Goal: Communication & Community: Share content

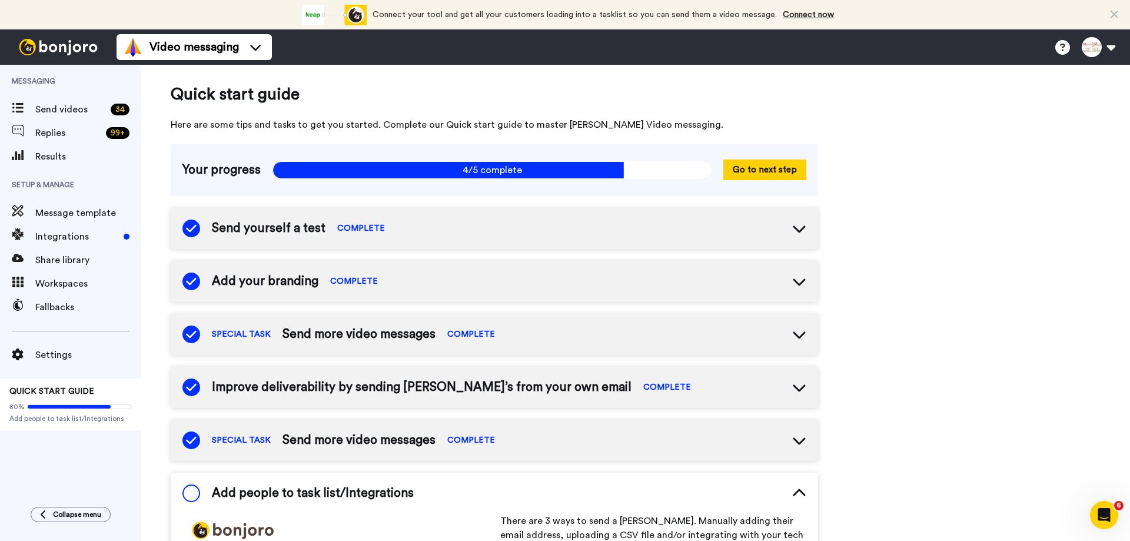
scroll to position [282, 0]
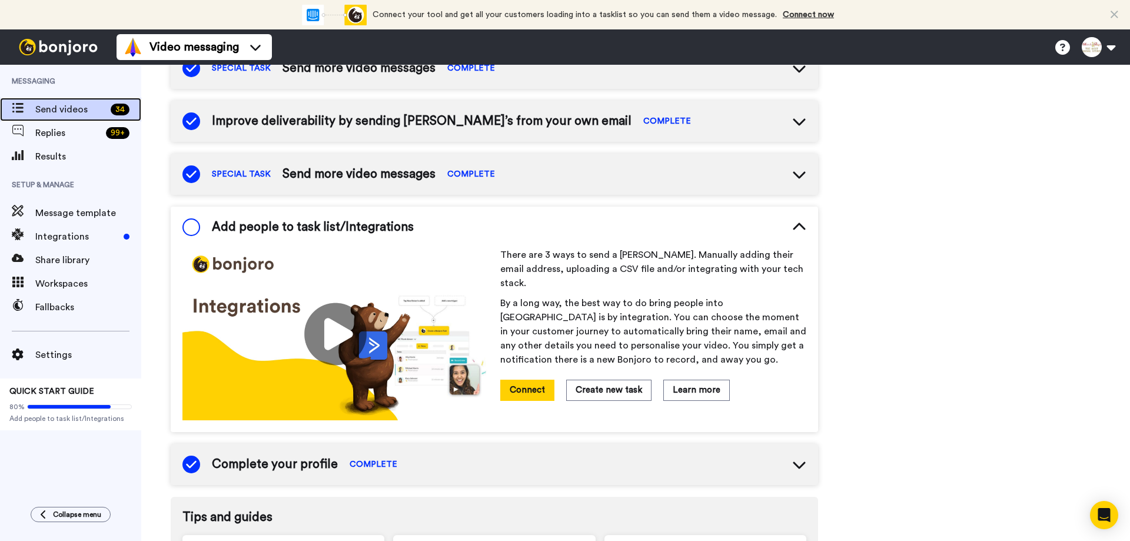
drag, startPoint x: 72, startPoint y: 110, endPoint x: 78, endPoint y: 118, distance: 10.0
click at [72, 110] on span "Send videos" at bounding box center [70, 109] width 71 height 14
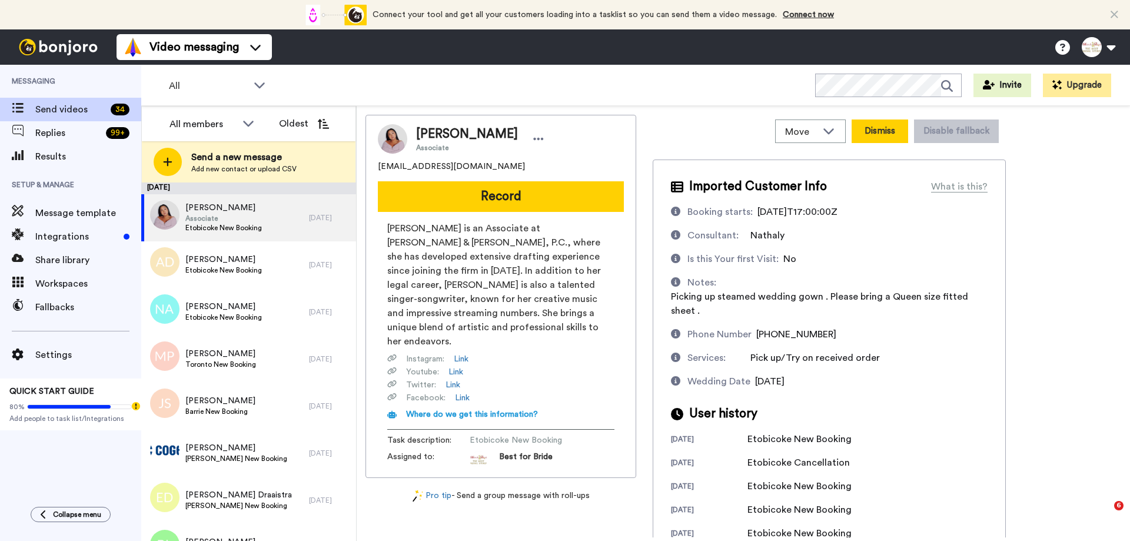
click at [893, 128] on button "Dismiss" at bounding box center [879, 131] width 56 height 24
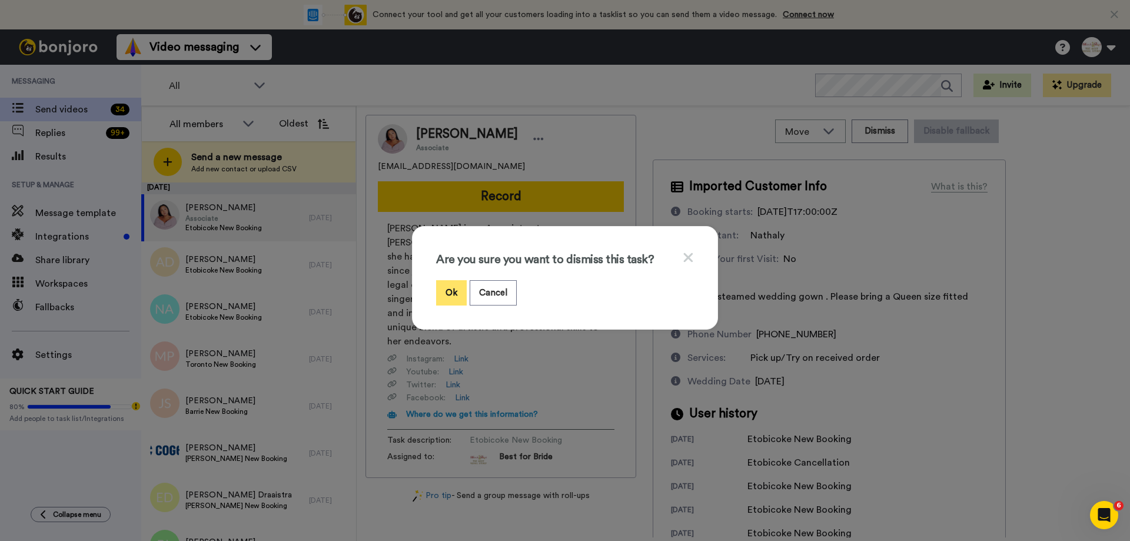
click at [451, 295] on button "Ok" at bounding box center [451, 292] width 31 height 25
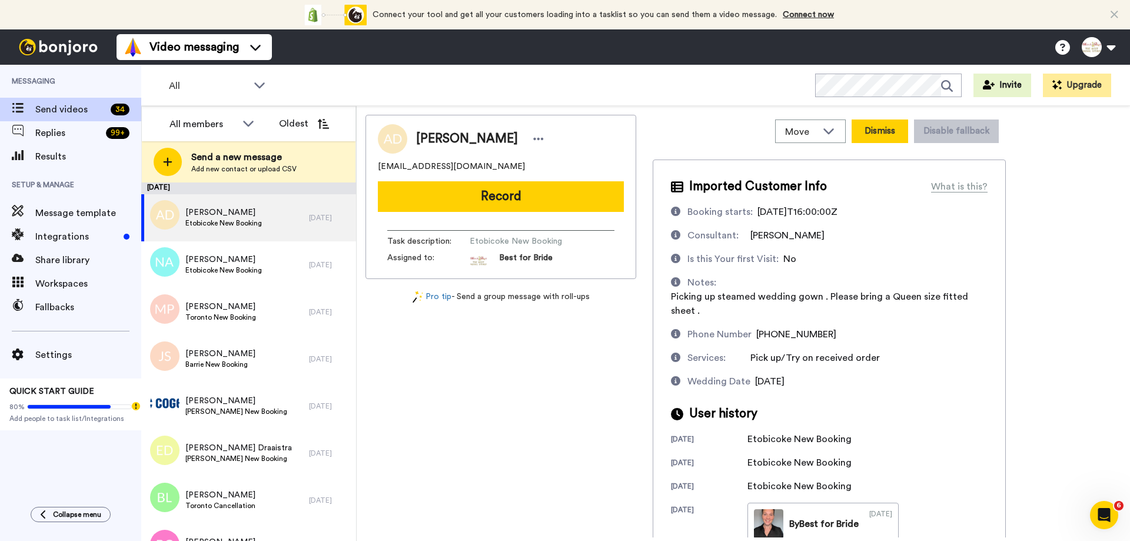
click at [884, 128] on button "Dismiss" at bounding box center [879, 131] width 56 height 24
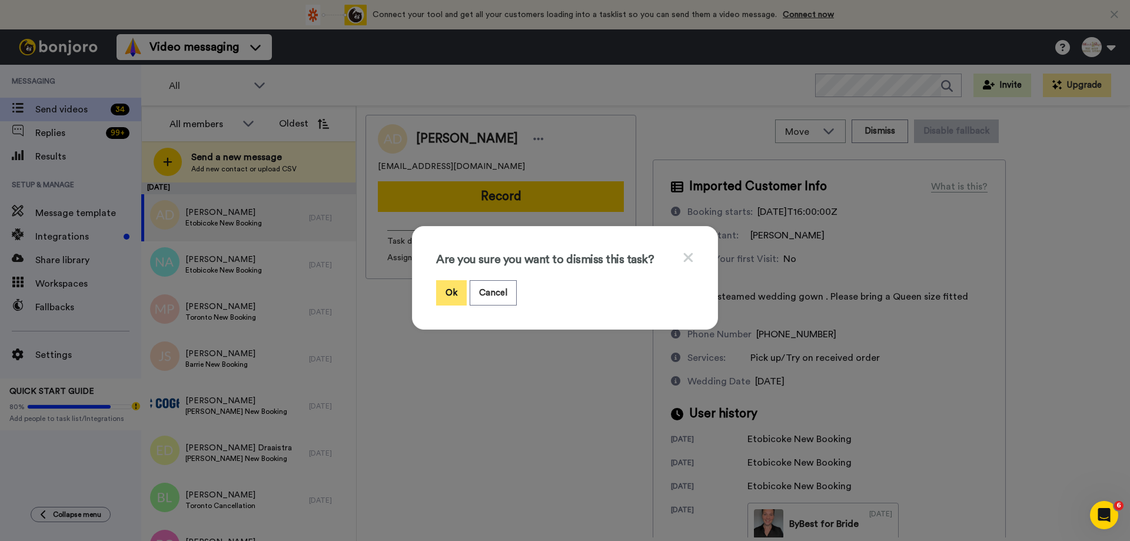
click at [445, 293] on button "Ok" at bounding box center [451, 292] width 31 height 25
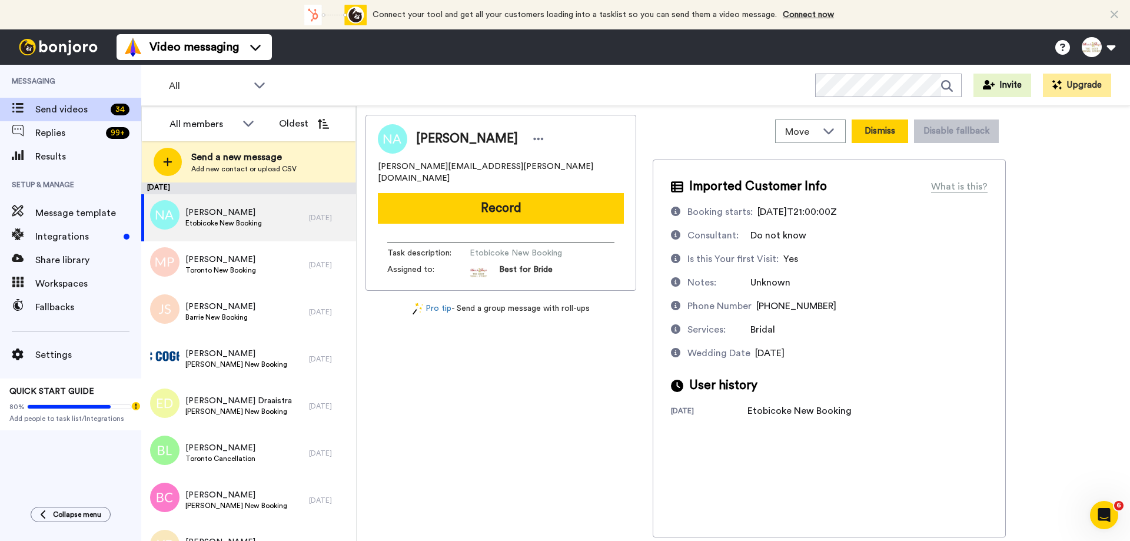
click at [877, 132] on button "Dismiss" at bounding box center [879, 131] width 56 height 24
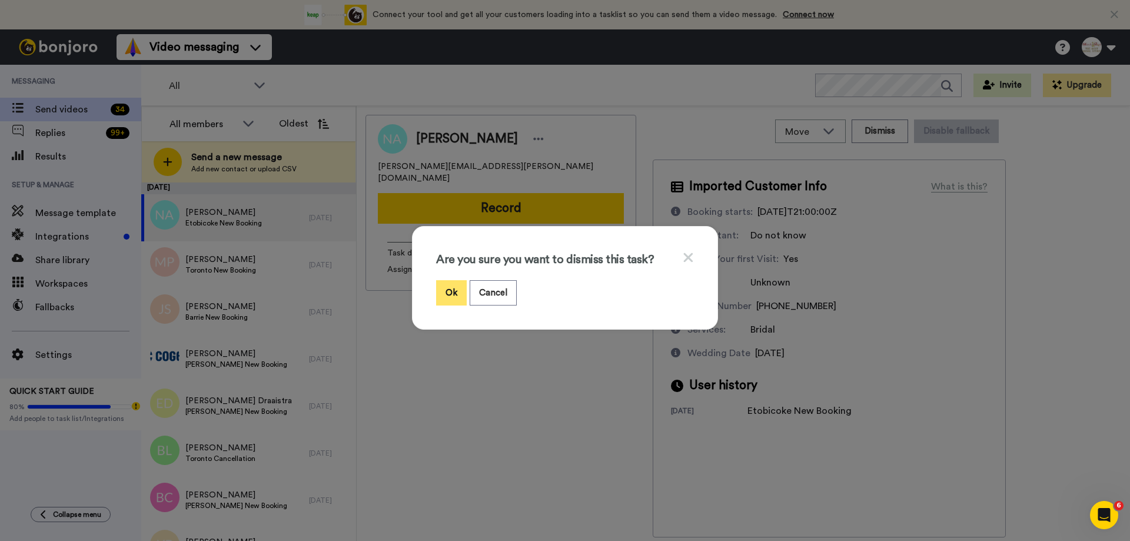
click at [446, 292] on button "Ok" at bounding box center [451, 292] width 31 height 25
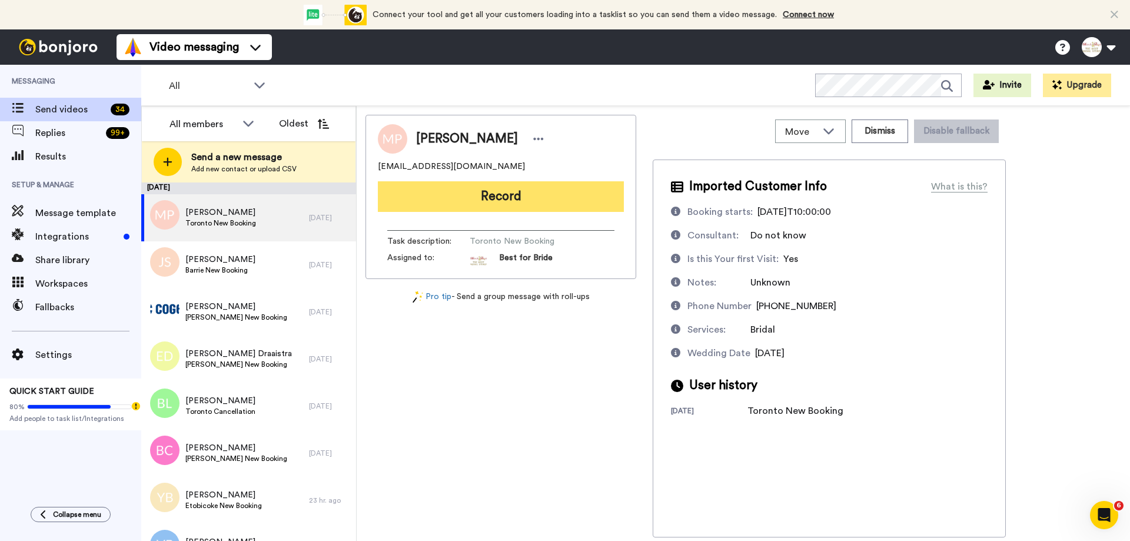
click at [507, 200] on button "Record" at bounding box center [501, 196] width 246 height 31
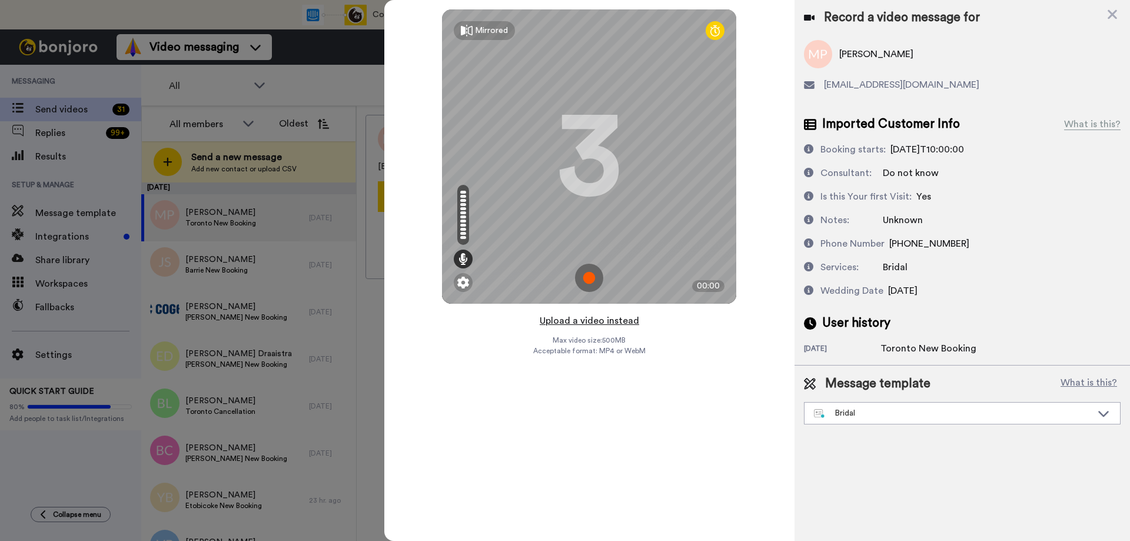
click at [580, 323] on button "Upload a video instead" at bounding box center [589, 320] width 106 height 15
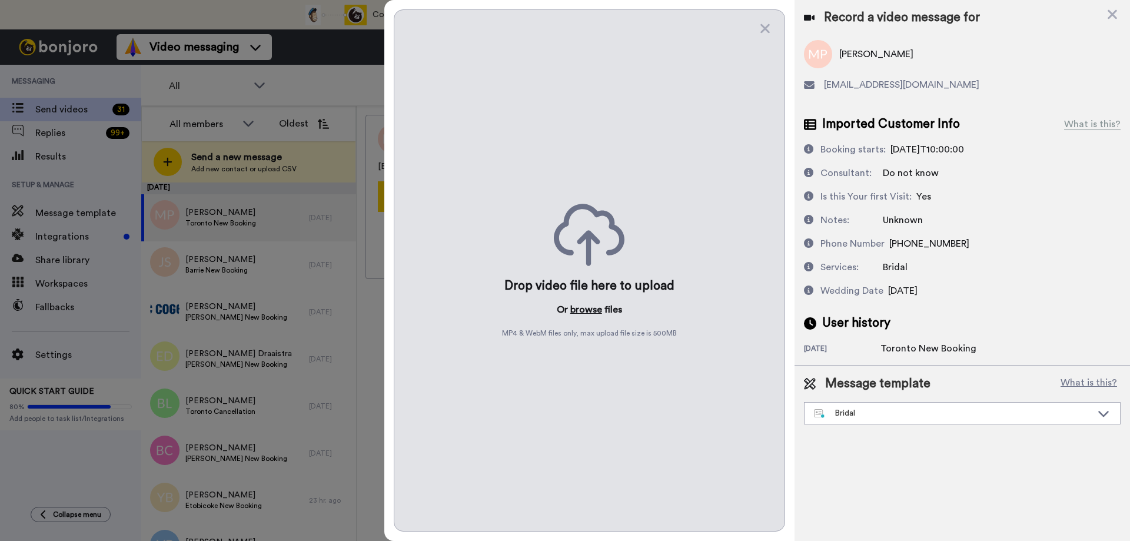
click at [587, 311] on button "browse" at bounding box center [586, 309] width 32 height 14
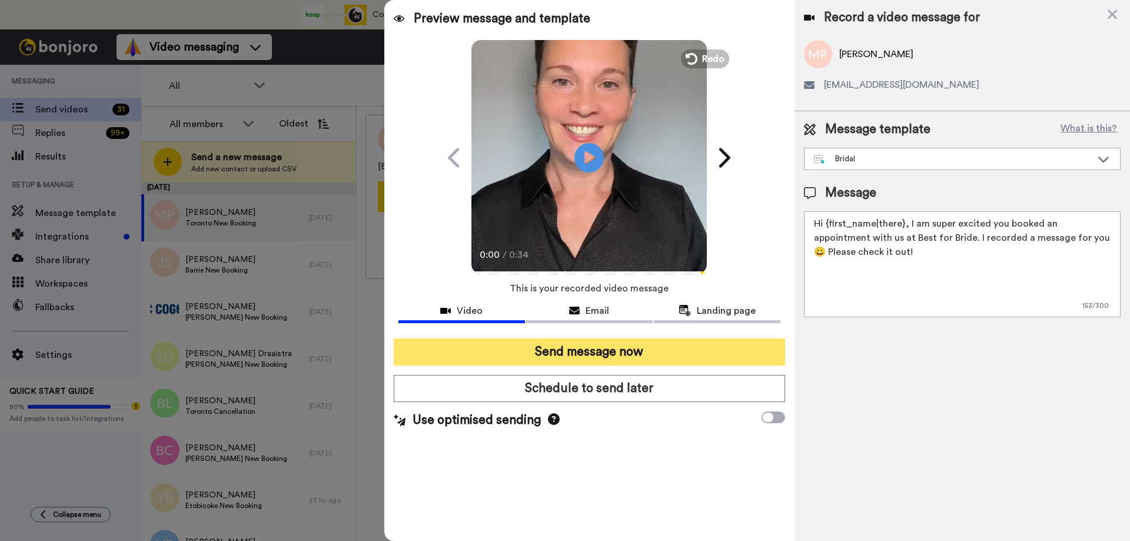
click at [568, 346] on button "Send message now" at bounding box center [589, 351] width 391 height 27
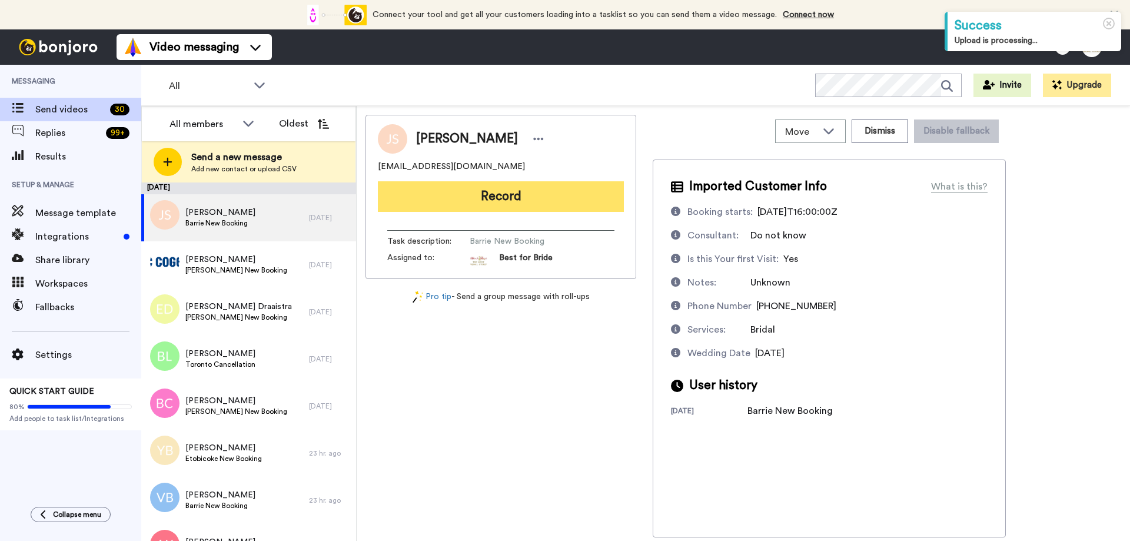
click at [497, 194] on button "Record" at bounding box center [501, 196] width 246 height 31
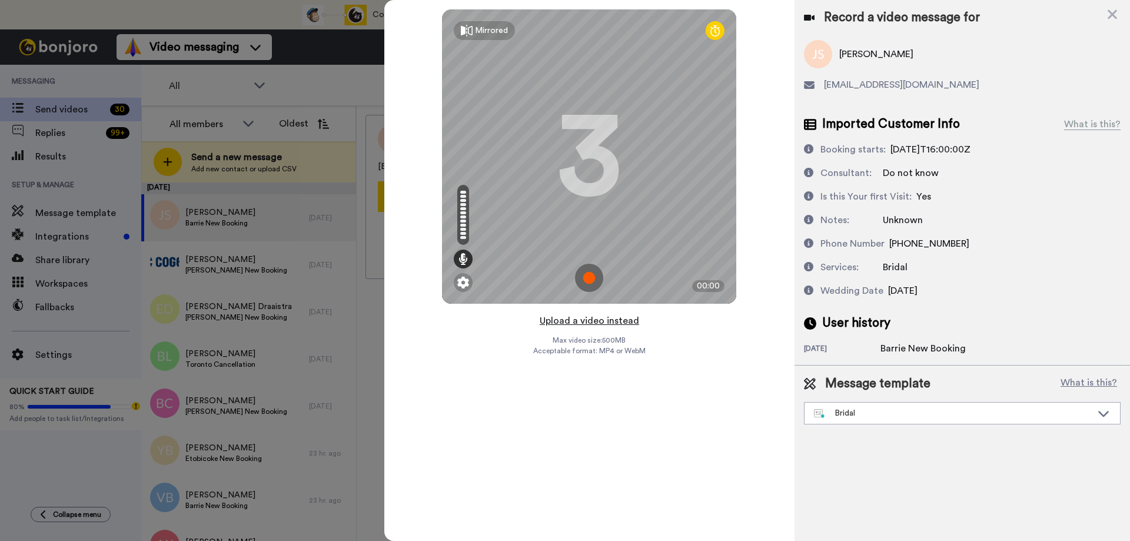
click at [592, 317] on button "Upload a video instead" at bounding box center [589, 320] width 106 height 15
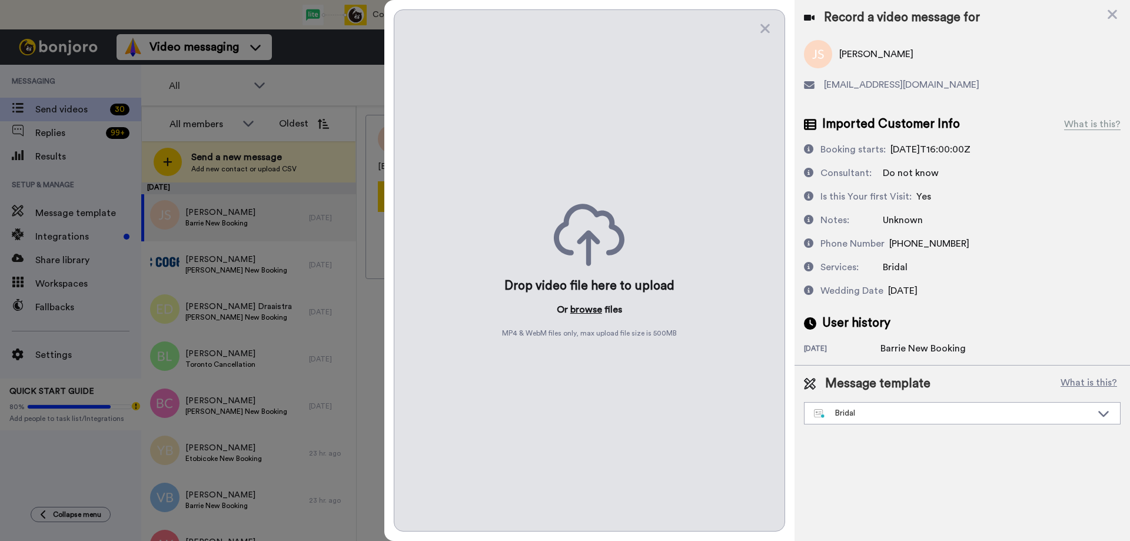
click at [585, 310] on button "browse" at bounding box center [586, 309] width 32 height 14
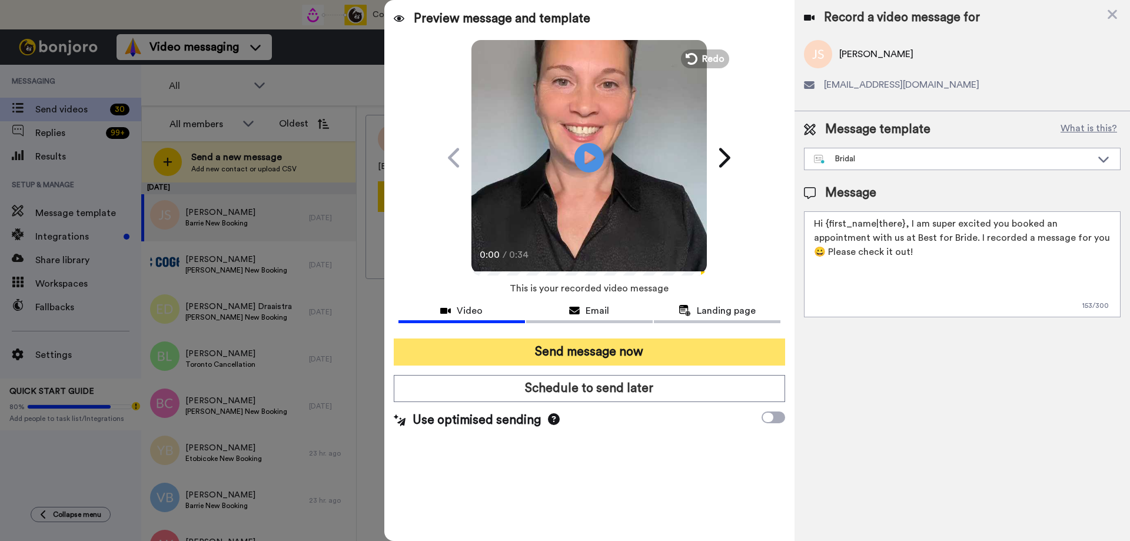
click at [564, 349] on button "Send message now" at bounding box center [589, 351] width 391 height 27
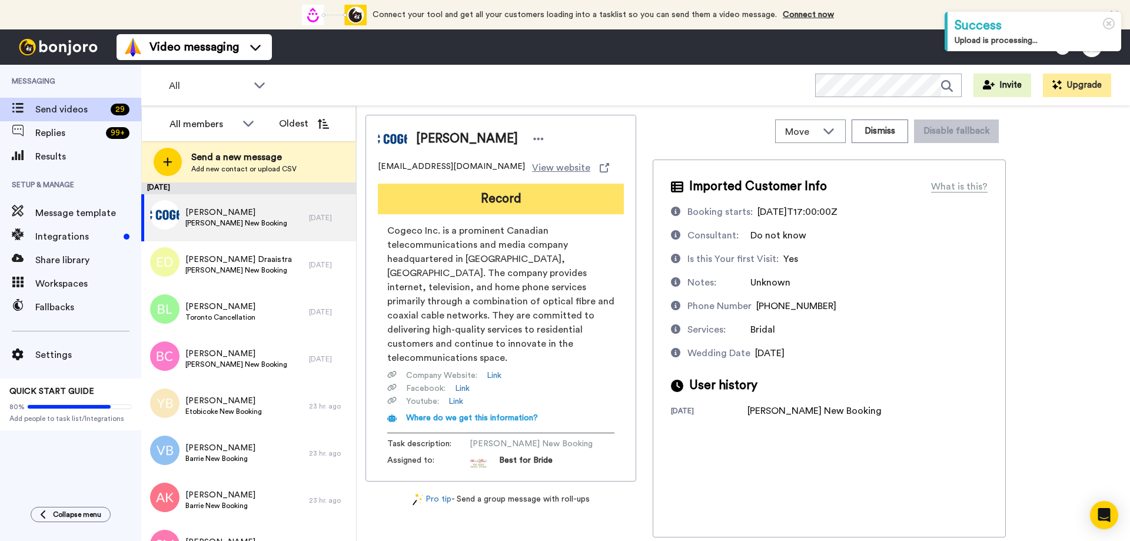
click at [555, 208] on button "Record" at bounding box center [501, 199] width 246 height 31
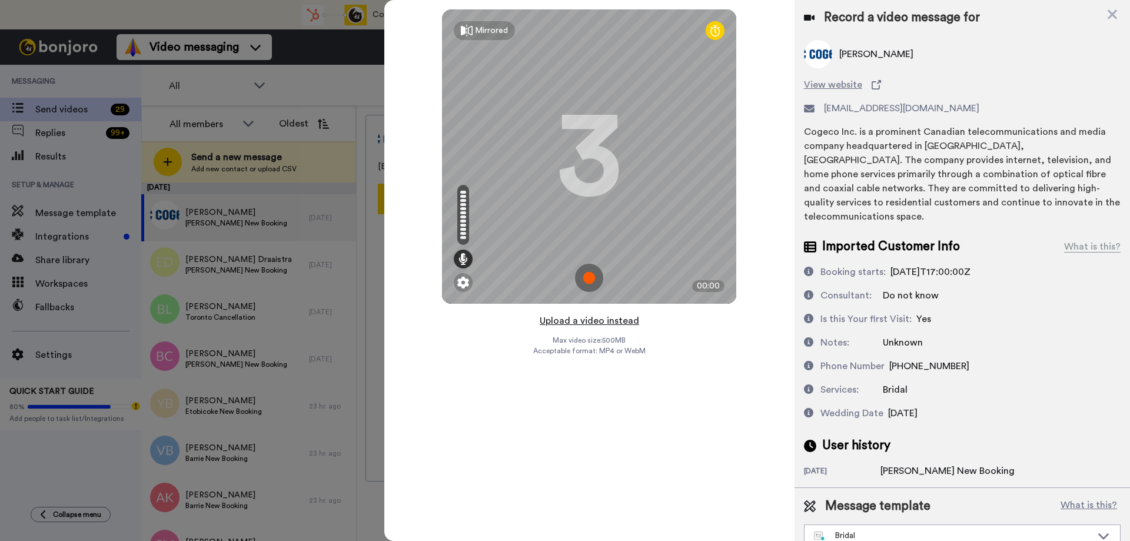
click at [586, 315] on button "Upload a video instead" at bounding box center [589, 320] width 106 height 15
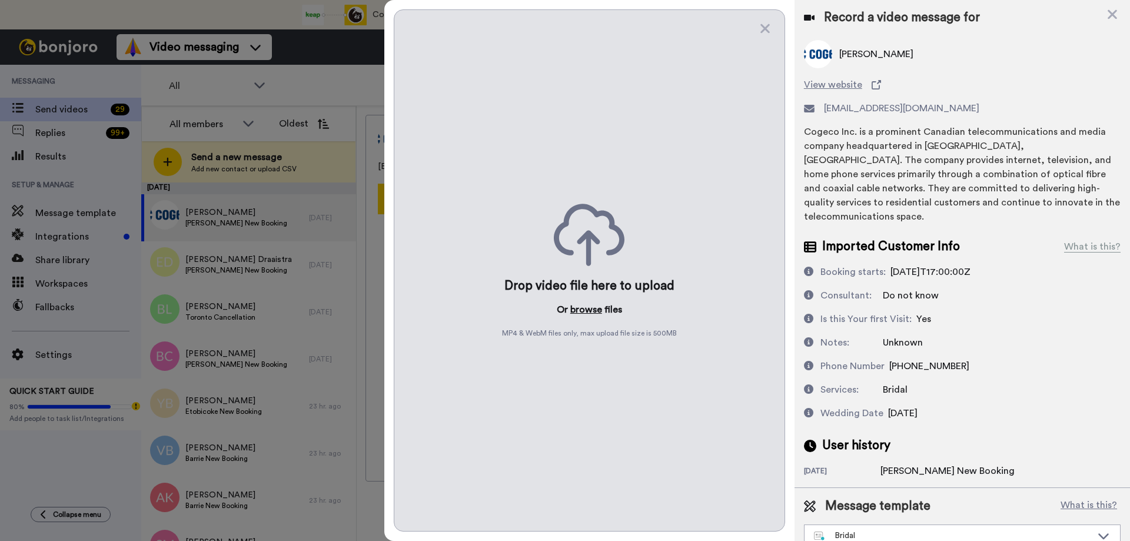
click at [587, 311] on button "browse" at bounding box center [586, 309] width 32 height 14
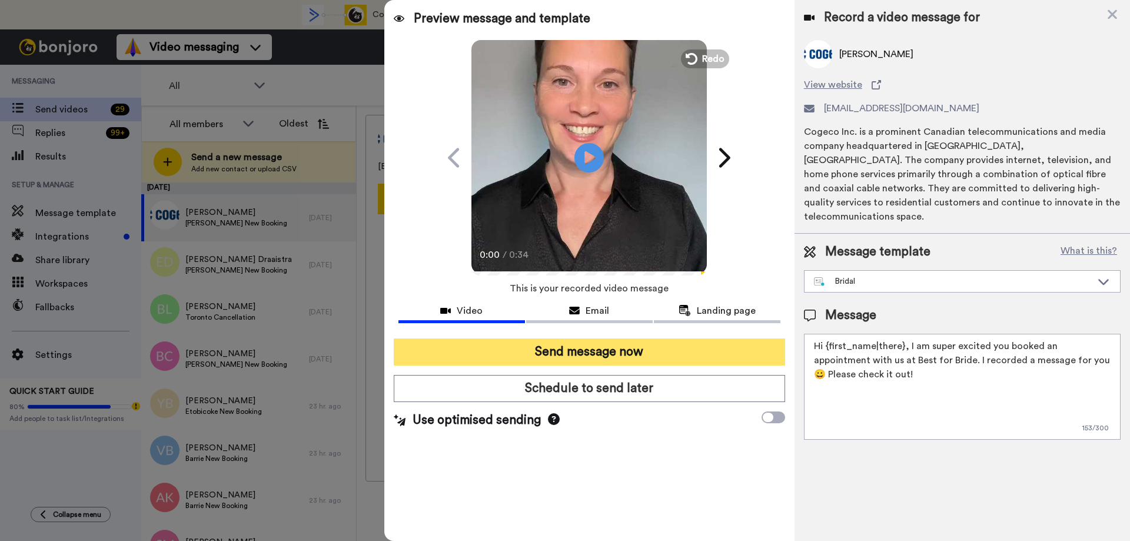
click at [605, 355] on button "Send message now" at bounding box center [589, 351] width 391 height 27
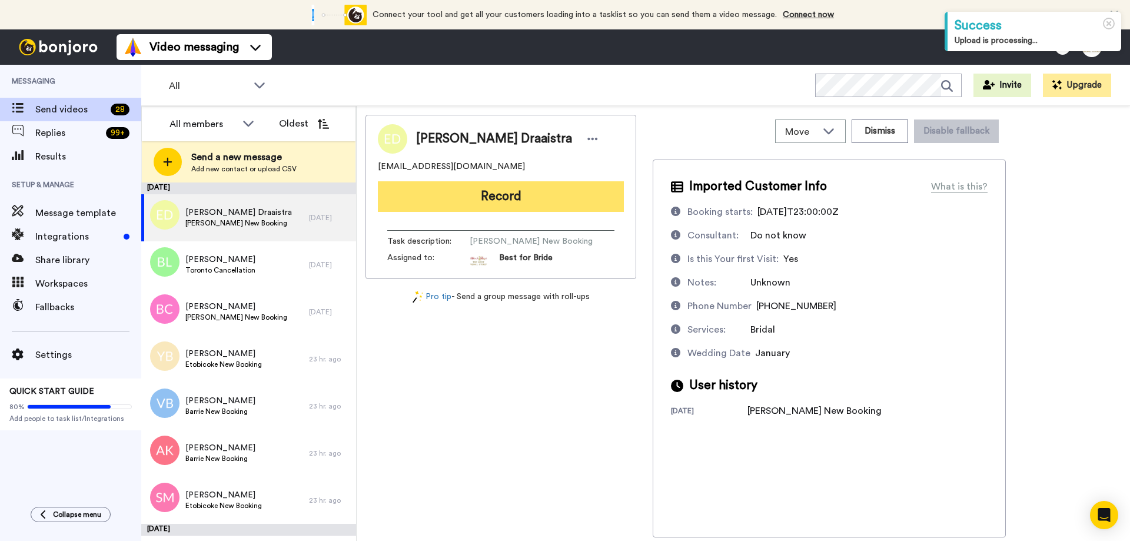
click at [520, 197] on button "Record" at bounding box center [501, 196] width 246 height 31
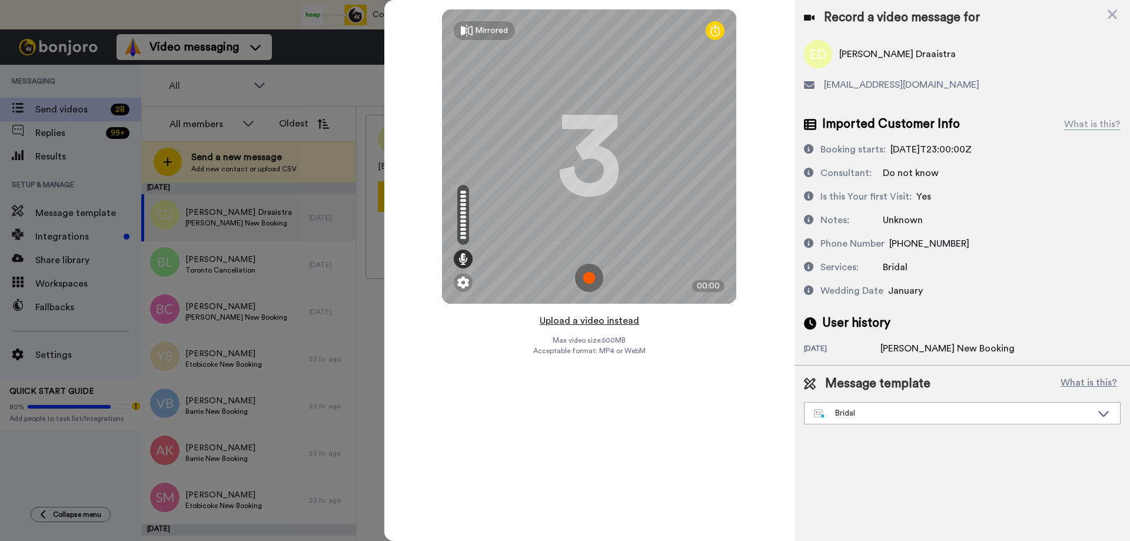
click at [591, 321] on button "Upload a video instead" at bounding box center [589, 320] width 106 height 15
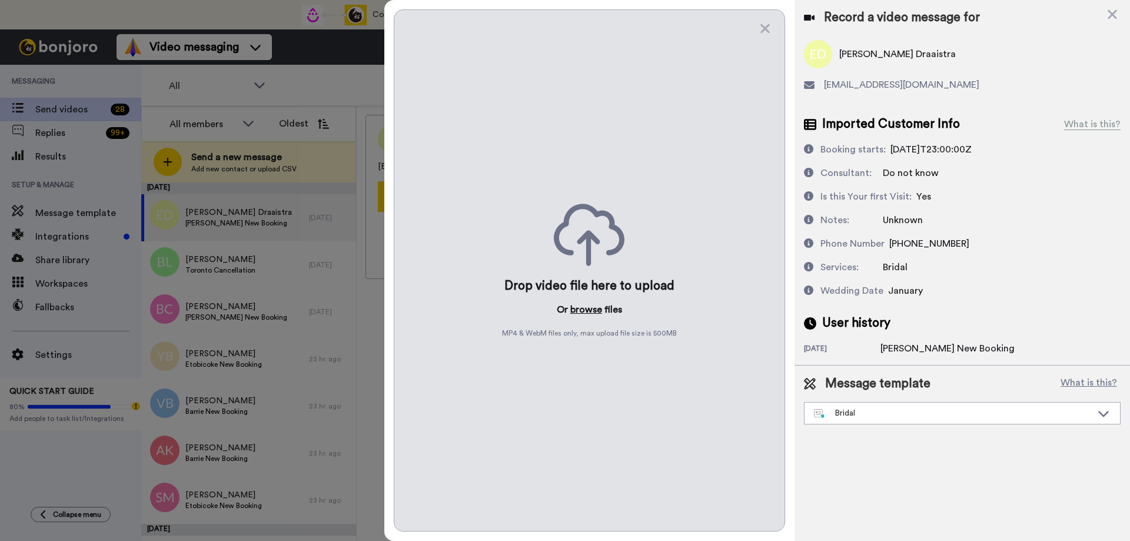
click at [591, 307] on button "browse" at bounding box center [586, 309] width 32 height 14
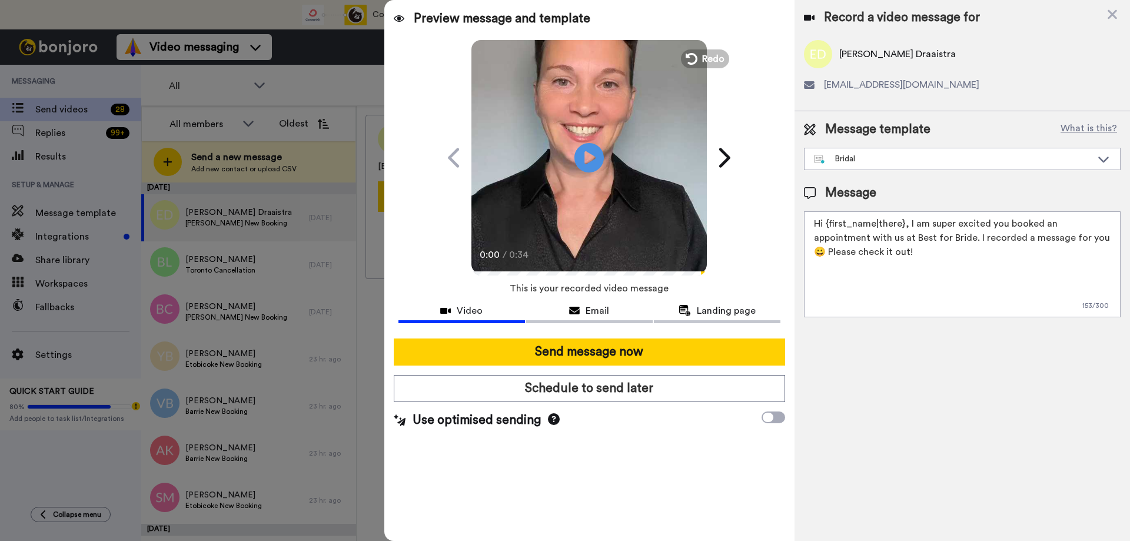
click at [588, 358] on button "Send message now" at bounding box center [589, 351] width 391 height 27
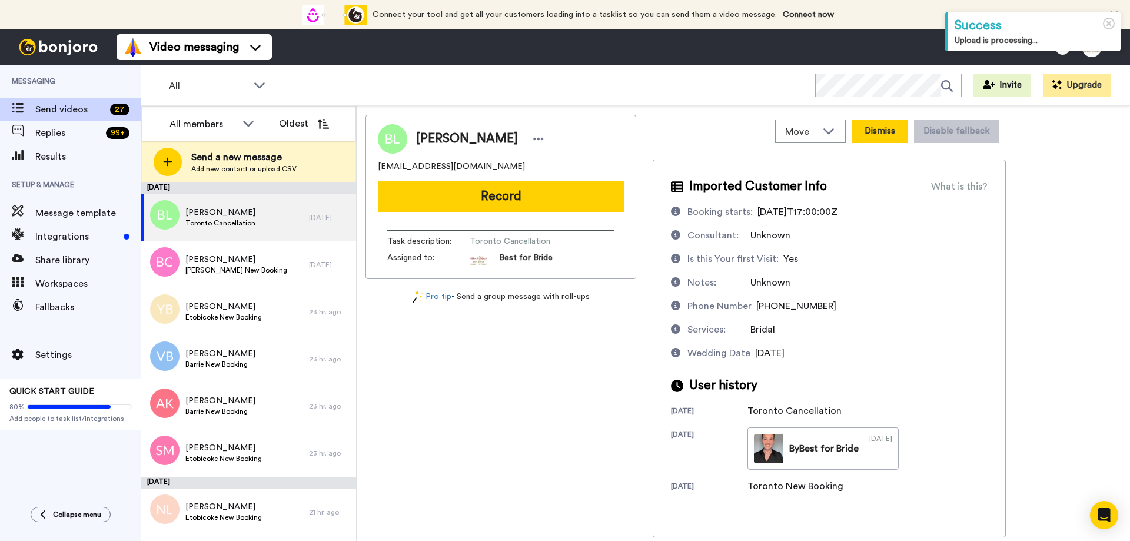
click at [887, 134] on button "Dismiss" at bounding box center [879, 131] width 56 height 24
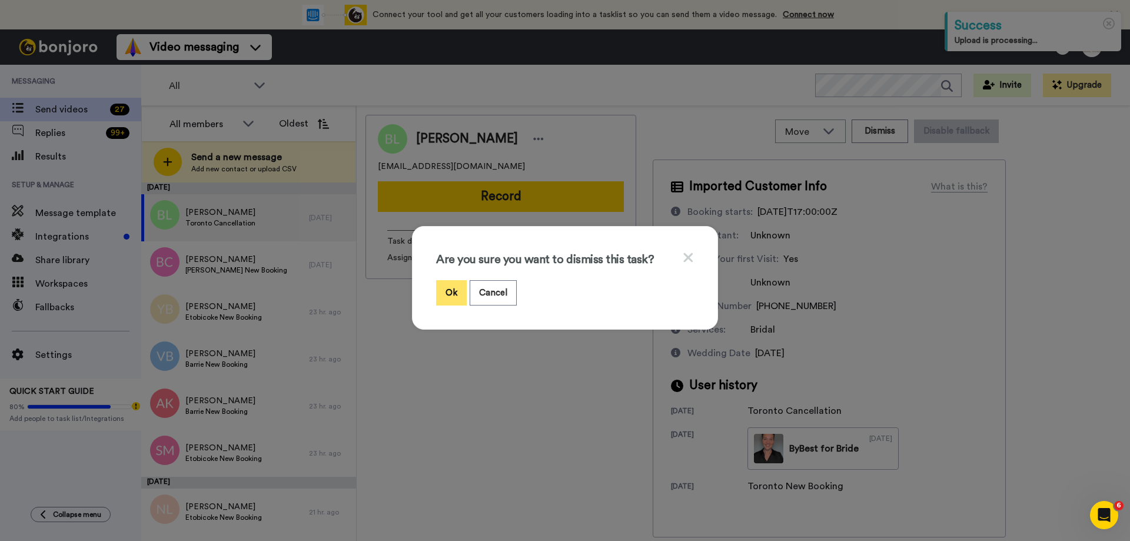
click at [452, 289] on button "Ok" at bounding box center [451, 292] width 31 height 25
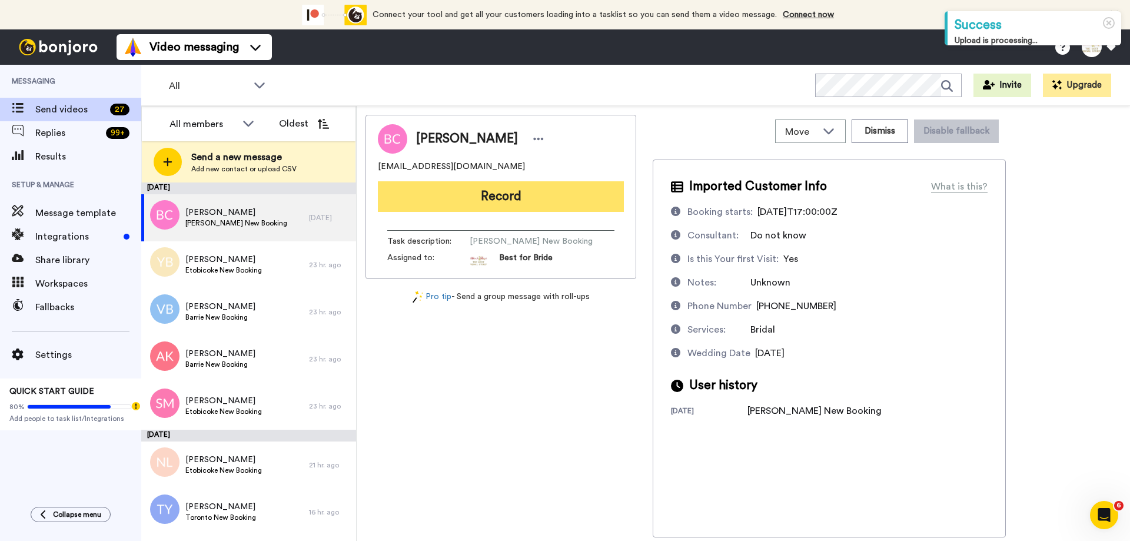
click at [499, 201] on button "Record" at bounding box center [501, 196] width 246 height 31
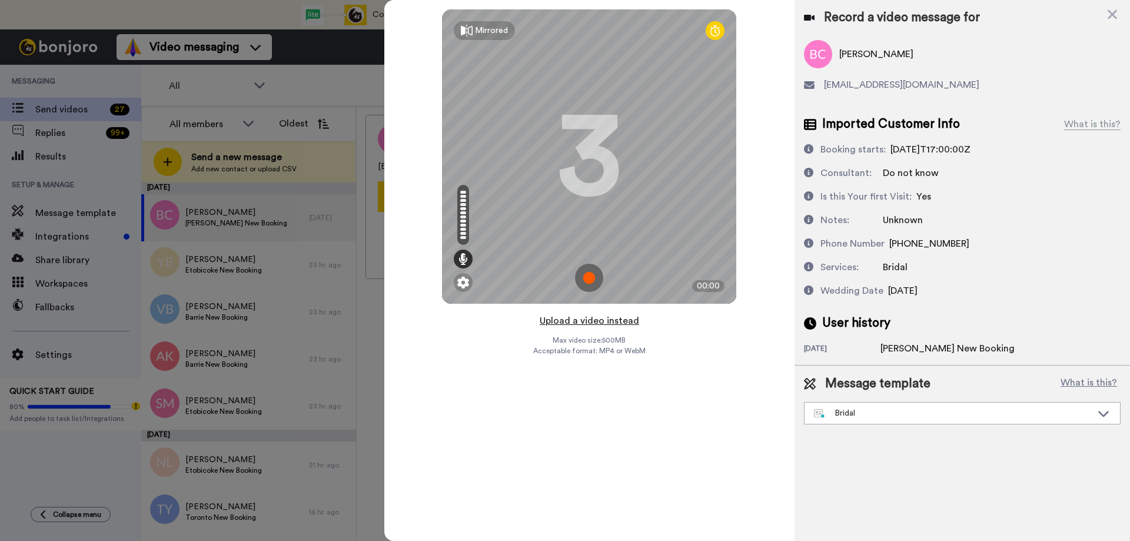
click at [604, 321] on button "Upload a video instead" at bounding box center [589, 320] width 106 height 15
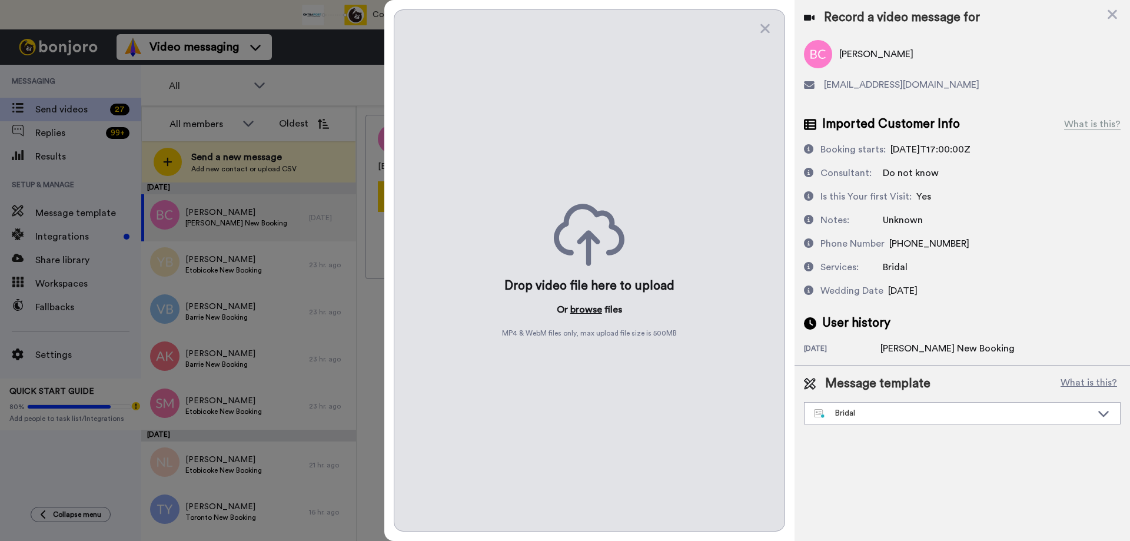
click at [598, 311] on button "browse" at bounding box center [586, 309] width 32 height 14
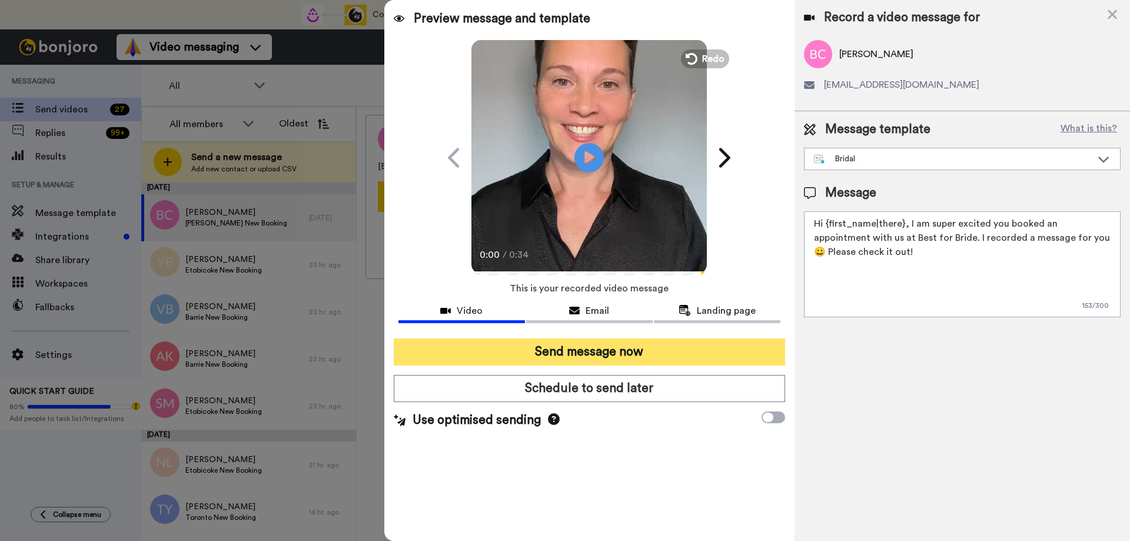
click at [602, 355] on button "Send message now" at bounding box center [589, 351] width 391 height 27
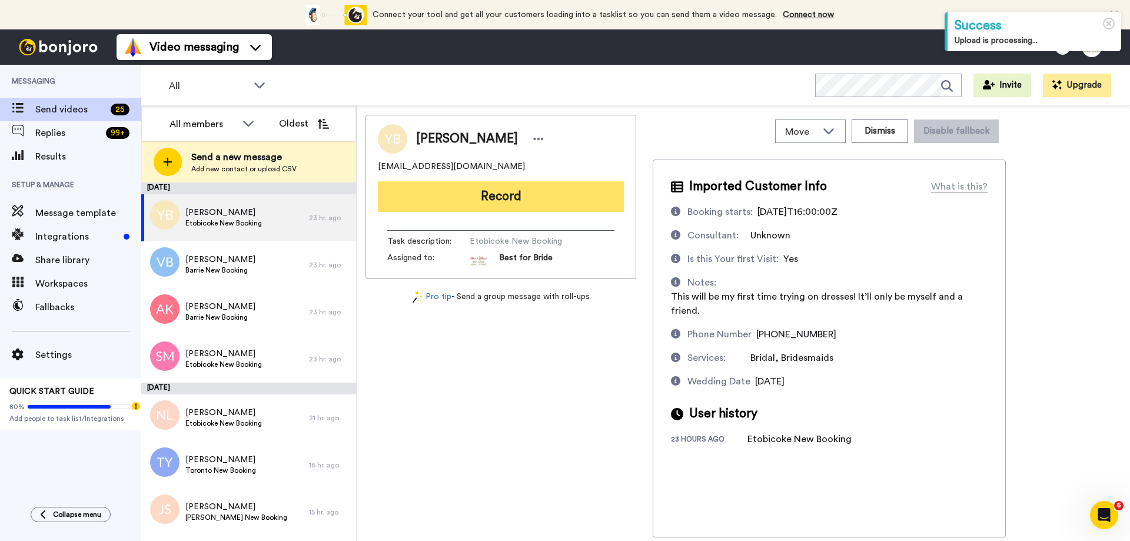
click at [490, 198] on button "Record" at bounding box center [501, 196] width 246 height 31
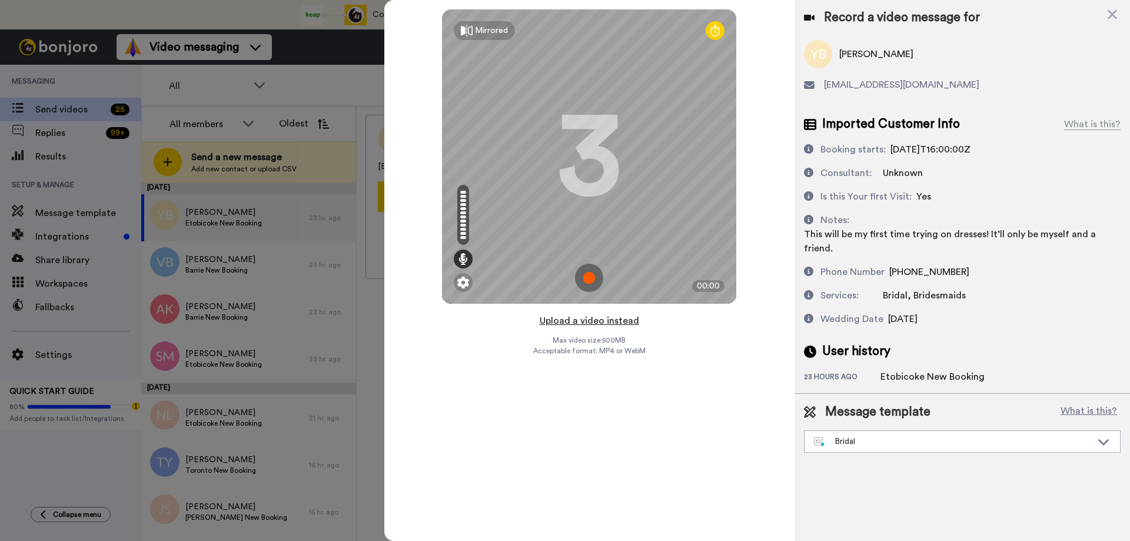
click at [593, 322] on button "Upload a video instead" at bounding box center [589, 320] width 106 height 15
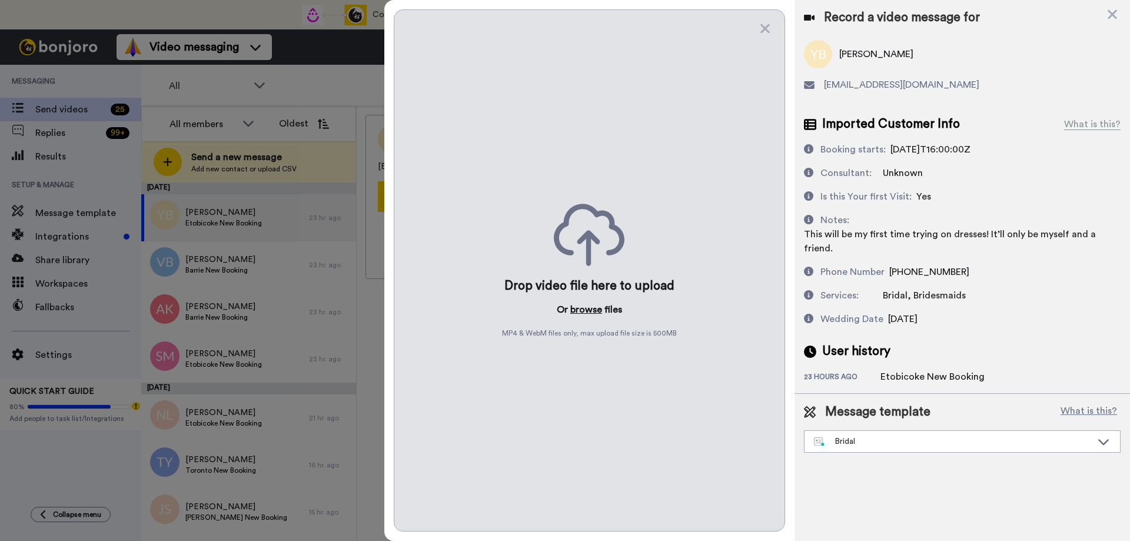
click at [584, 307] on button "browse" at bounding box center [586, 309] width 32 height 14
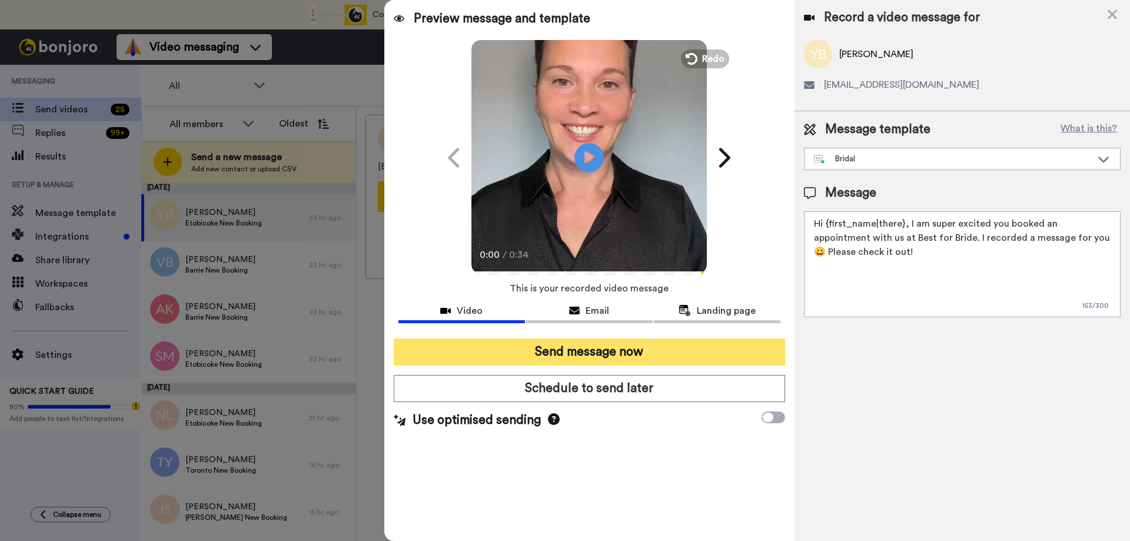
click at [575, 348] on button "Send message now" at bounding box center [589, 351] width 391 height 27
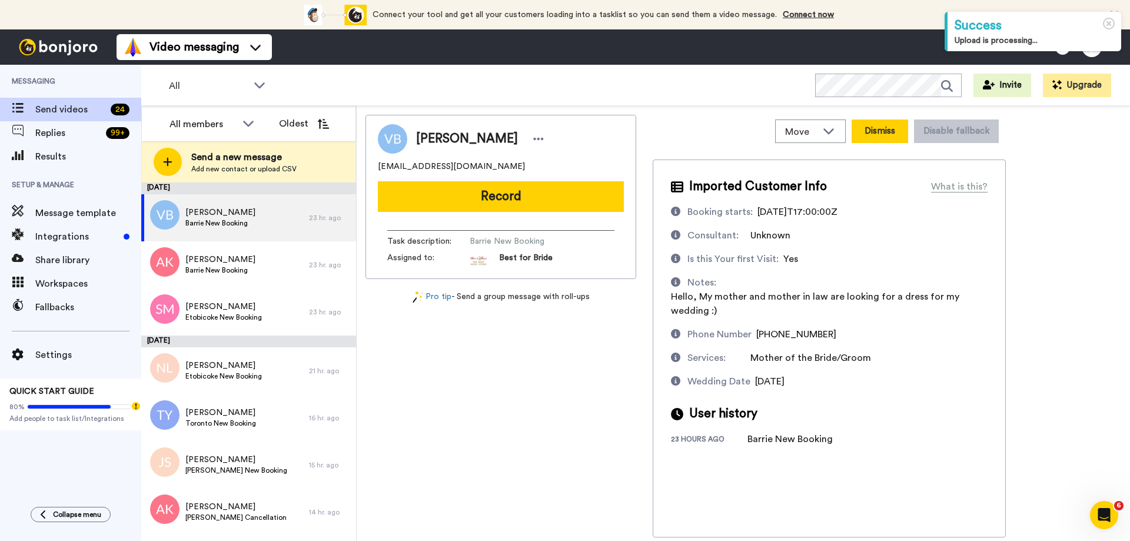
click at [877, 139] on button "Dismiss" at bounding box center [879, 131] width 56 height 24
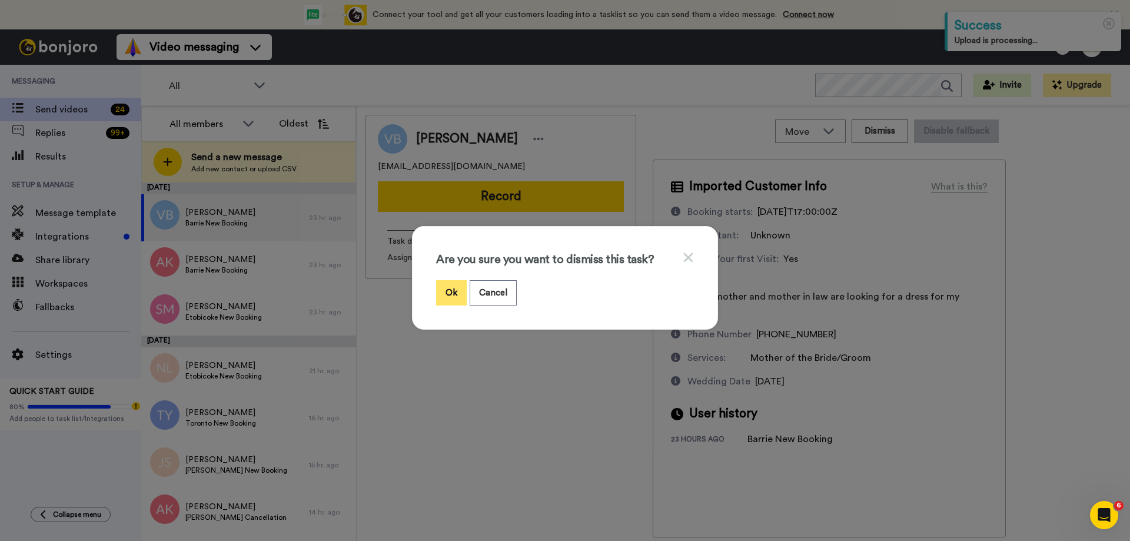
click at [441, 294] on button "Ok" at bounding box center [451, 292] width 31 height 25
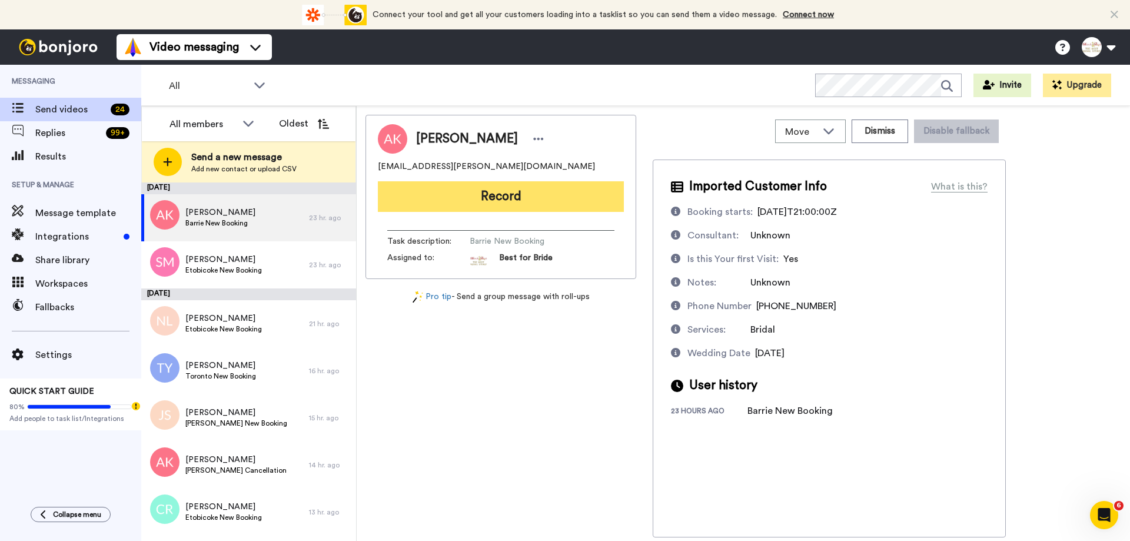
click at [536, 207] on button "Record" at bounding box center [501, 196] width 246 height 31
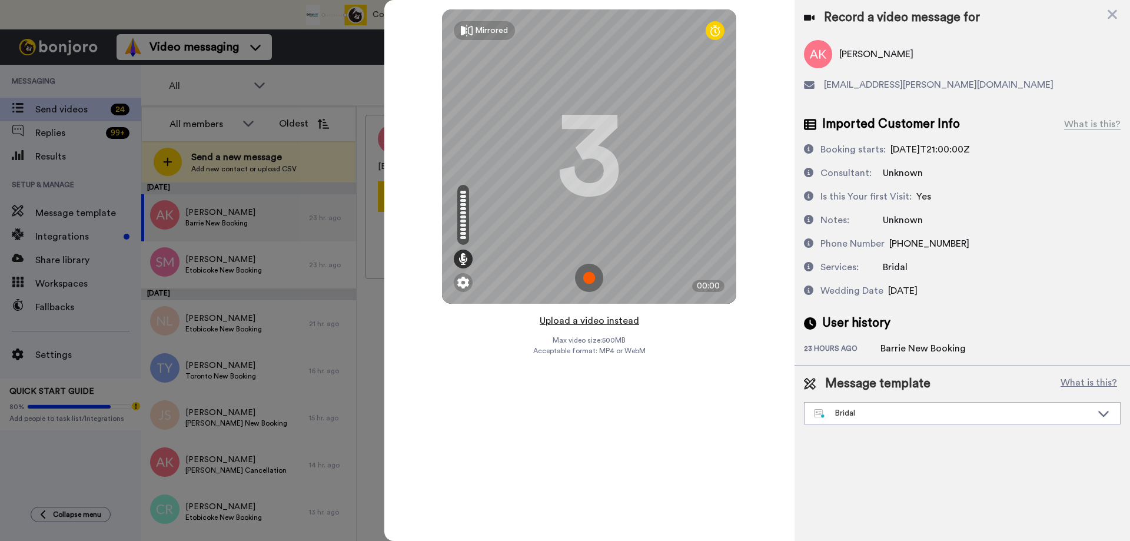
click at [597, 319] on button "Upload a video instead" at bounding box center [589, 320] width 106 height 15
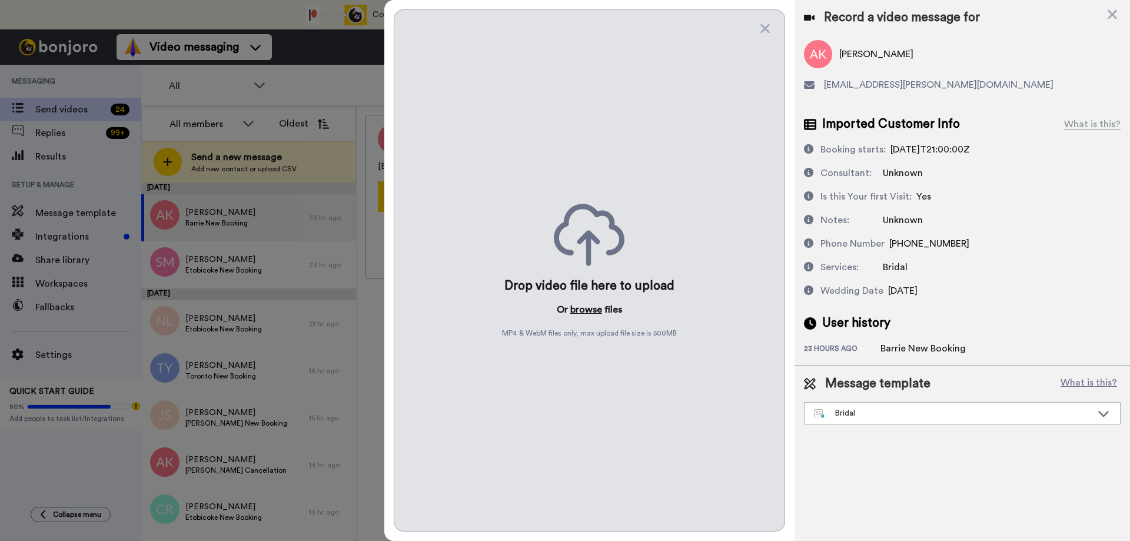
click at [580, 311] on button "browse" at bounding box center [586, 309] width 32 height 14
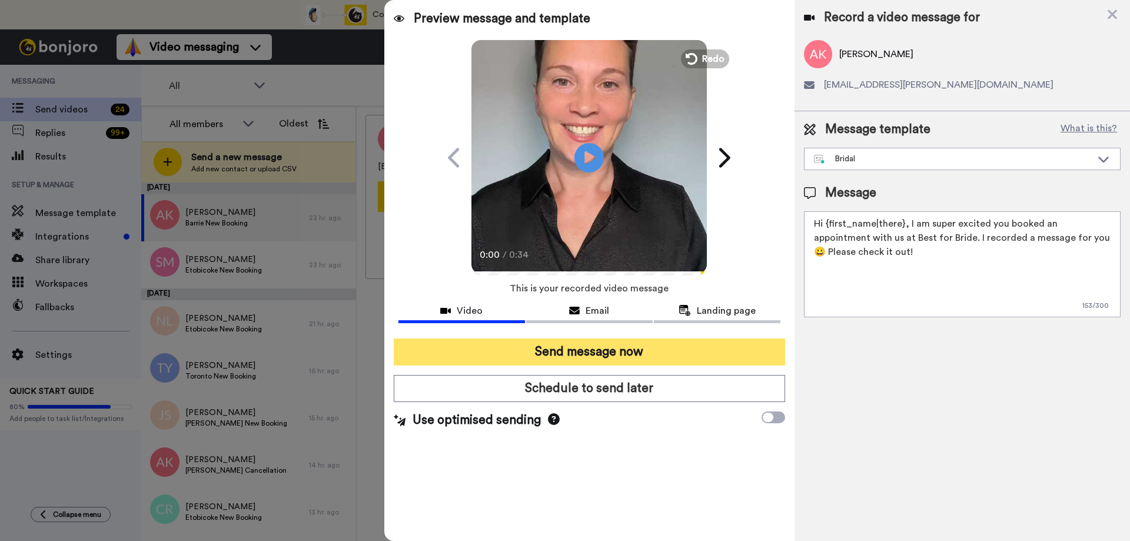
click at [573, 359] on button "Send message now" at bounding box center [589, 351] width 391 height 27
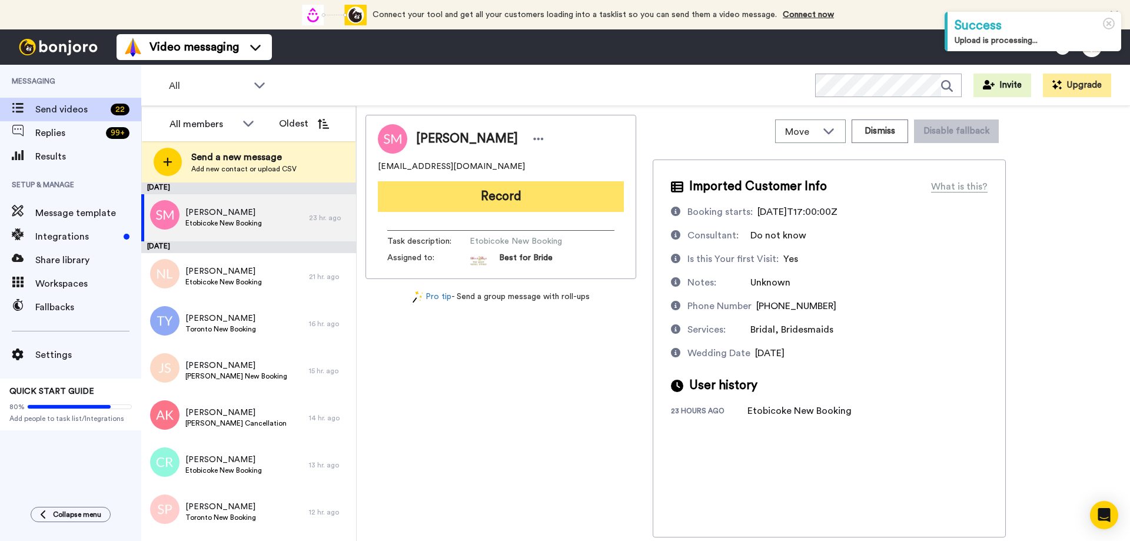
click at [502, 203] on button "Record" at bounding box center [501, 196] width 246 height 31
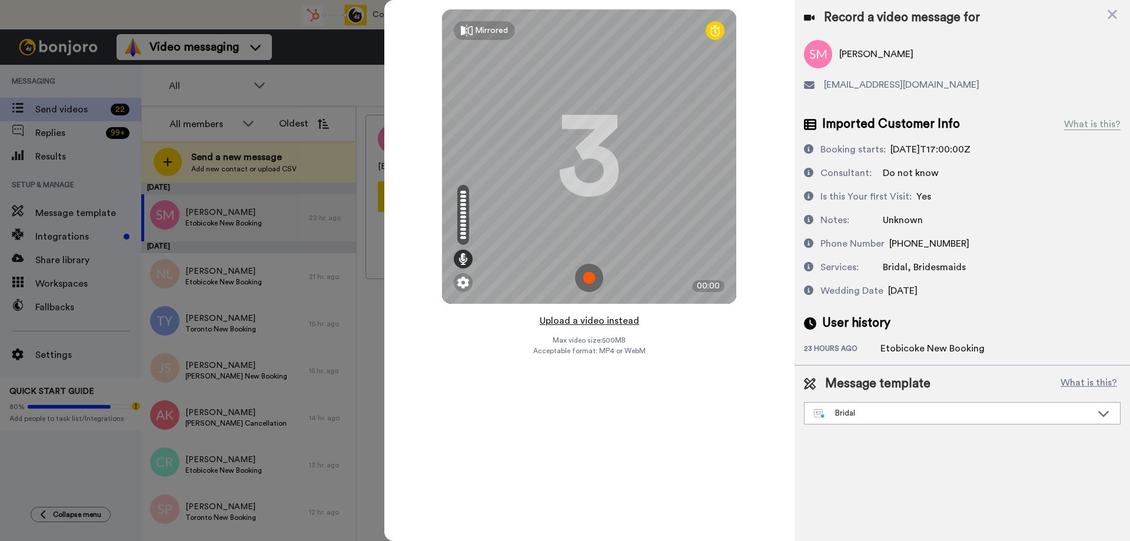
click at [586, 324] on button "Upload a video instead" at bounding box center [589, 320] width 106 height 15
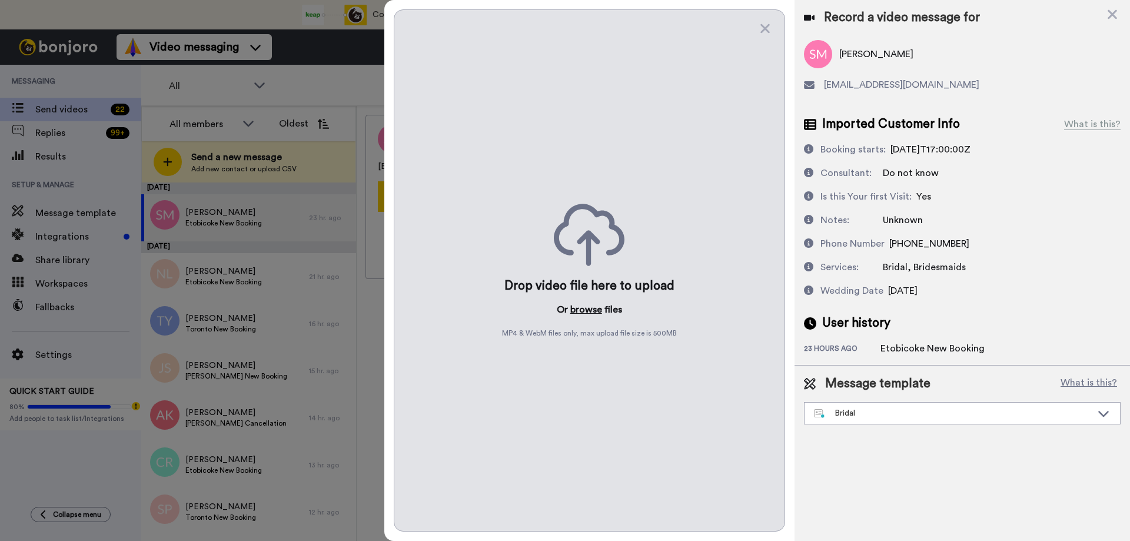
click at [582, 312] on button "browse" at bounding box center [586, 309] width 32 height 14
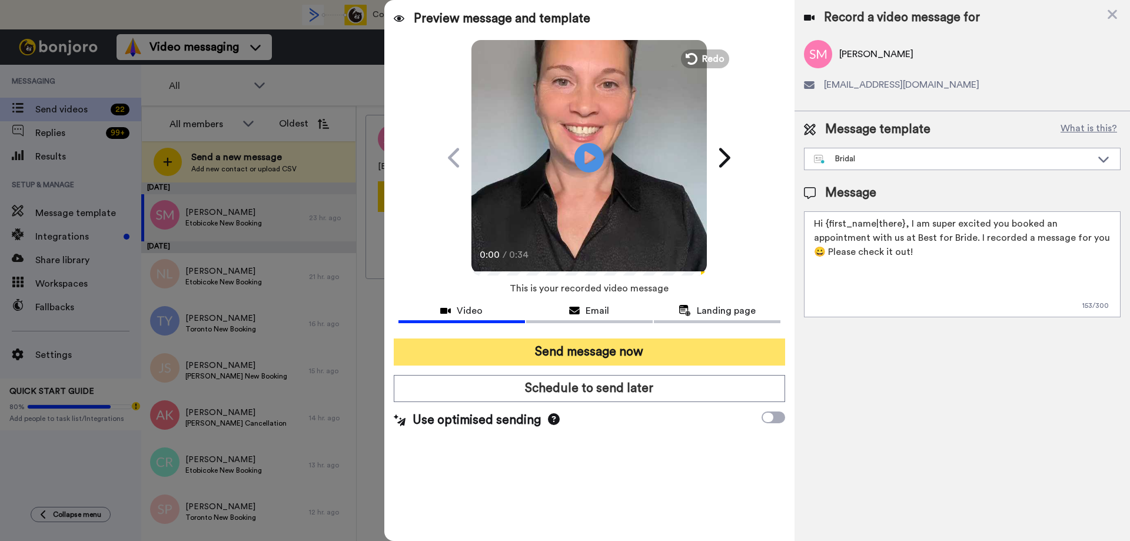
click at [588, 361] on button "Send message now" at bounding box center [589, 351] width 391 height 27
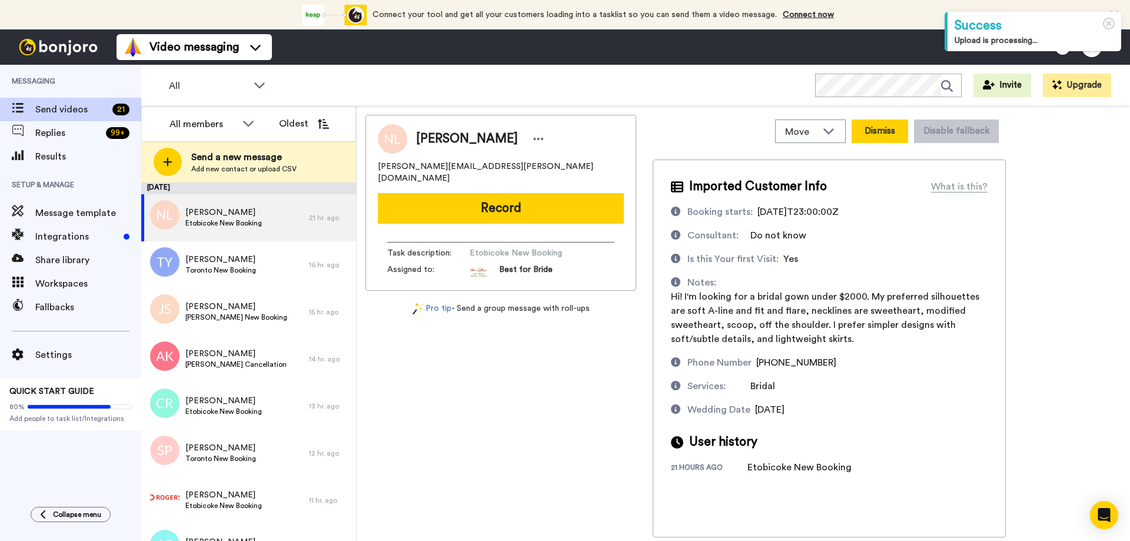
click at [881, 135] on button "Dismiss" at bounding box center [879, 131] width 56 height 24
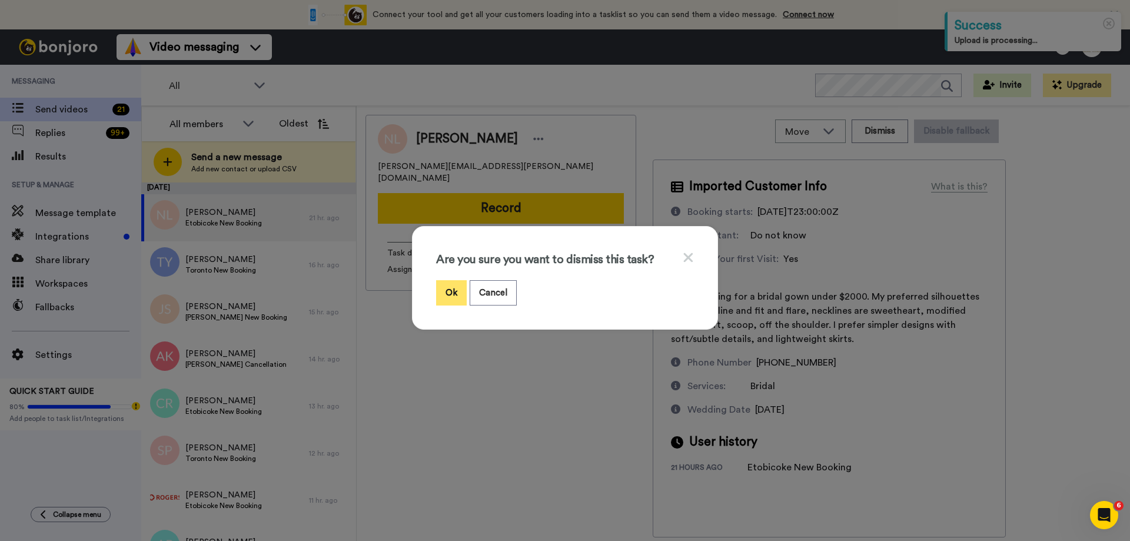
click at [444, 289] on button "Ok" at bounding box center [451, 292] width 31 height 25
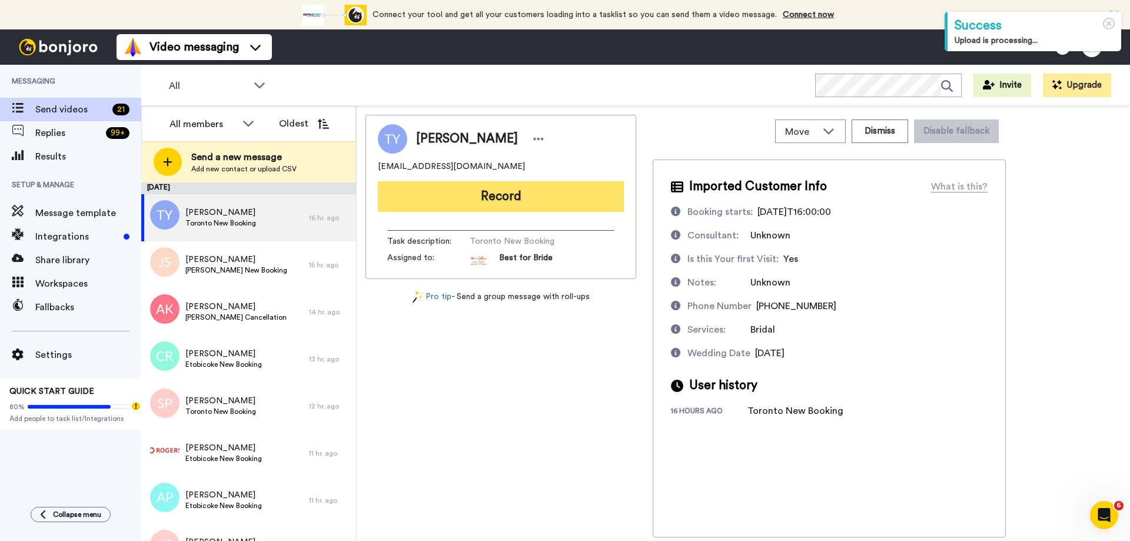
click at [509, 199] on button "Record" at bounding box center [501, 196] width 246 height 31
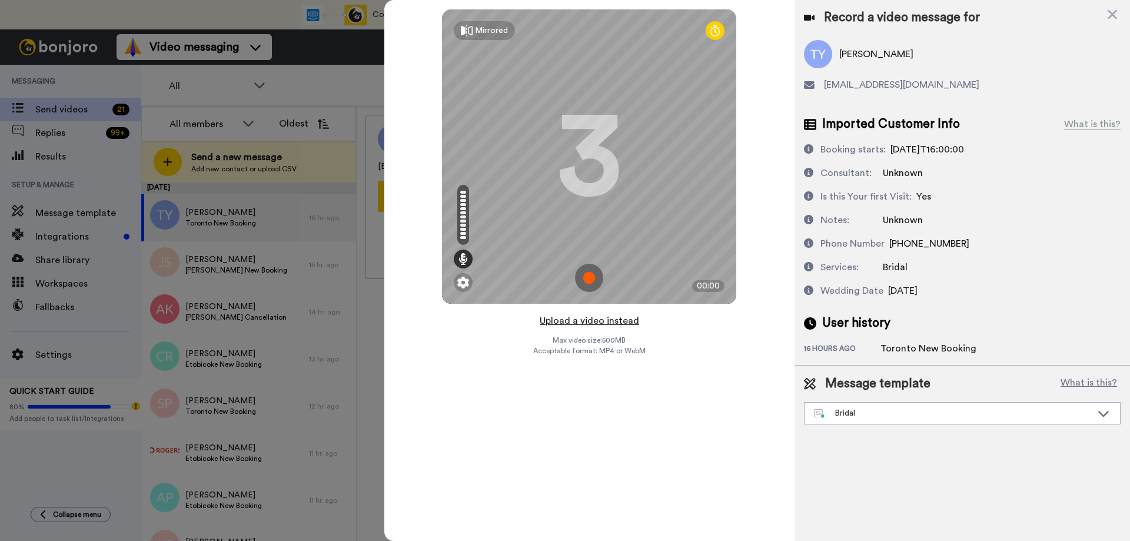
click at [587, 318] on button "Upload a video instead" at bounding box center [589, 320] width 106 height 15
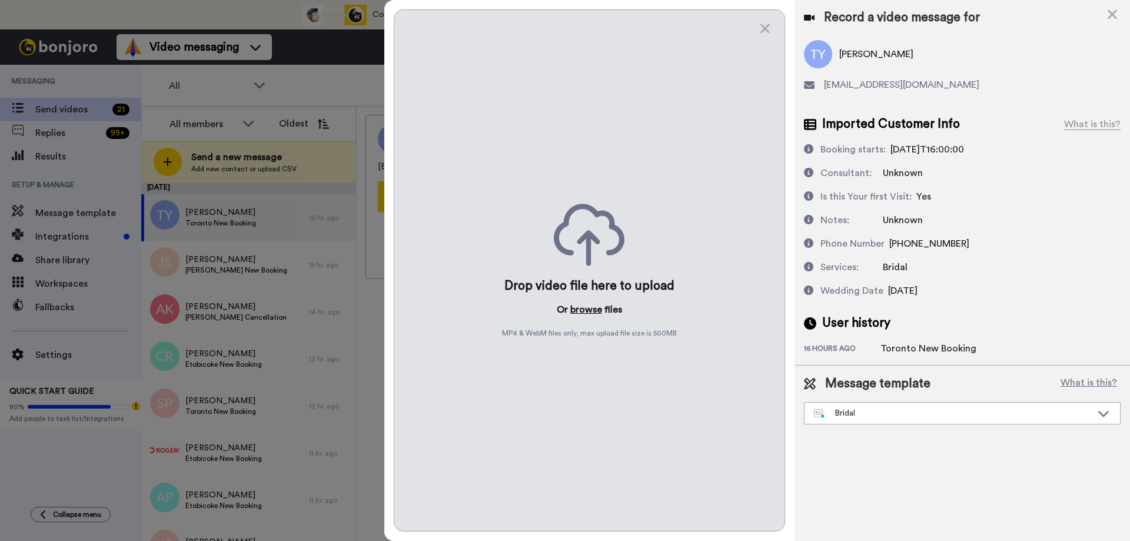
click at [587, 309] on button "browse" at bounding box center [586, 309] width 32 height 14
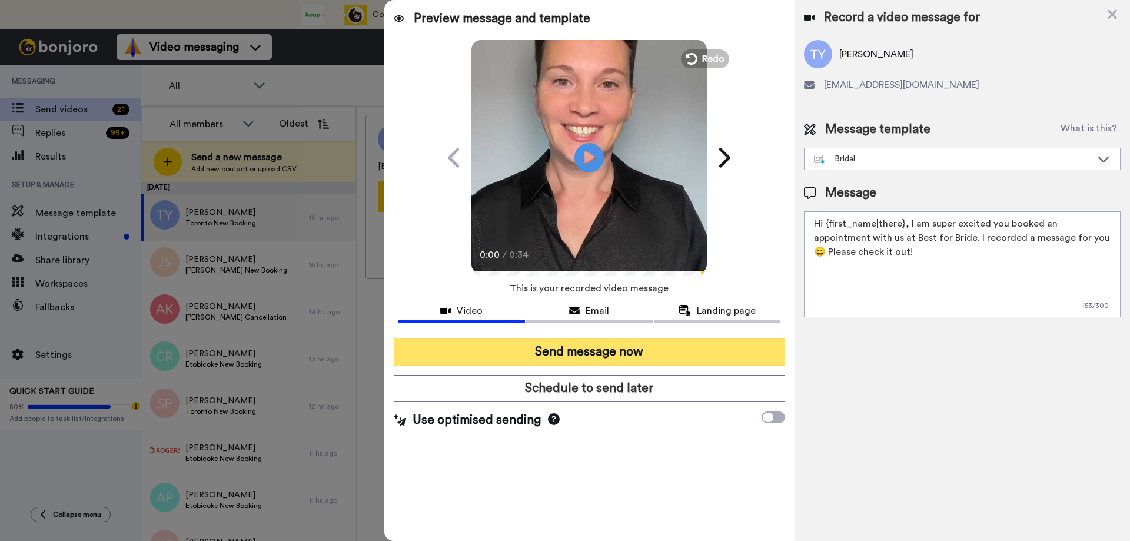
click at [566, 348] on button "Send message now" at bounding box center [589, 351] width 391 height 27
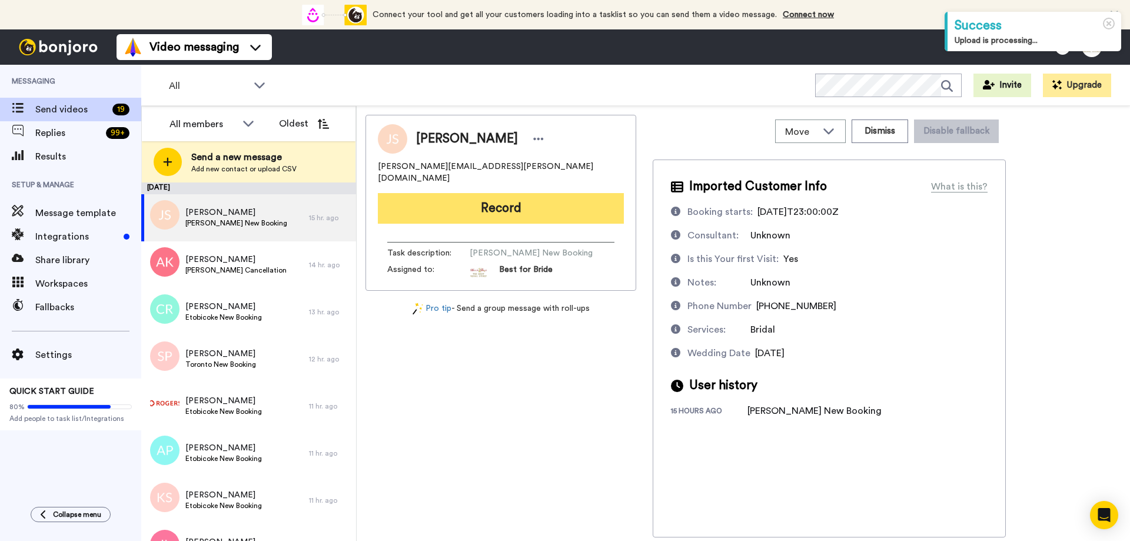
click at [501, 202] on button "Record" at bounding box center [501, 208] width 246 height 31
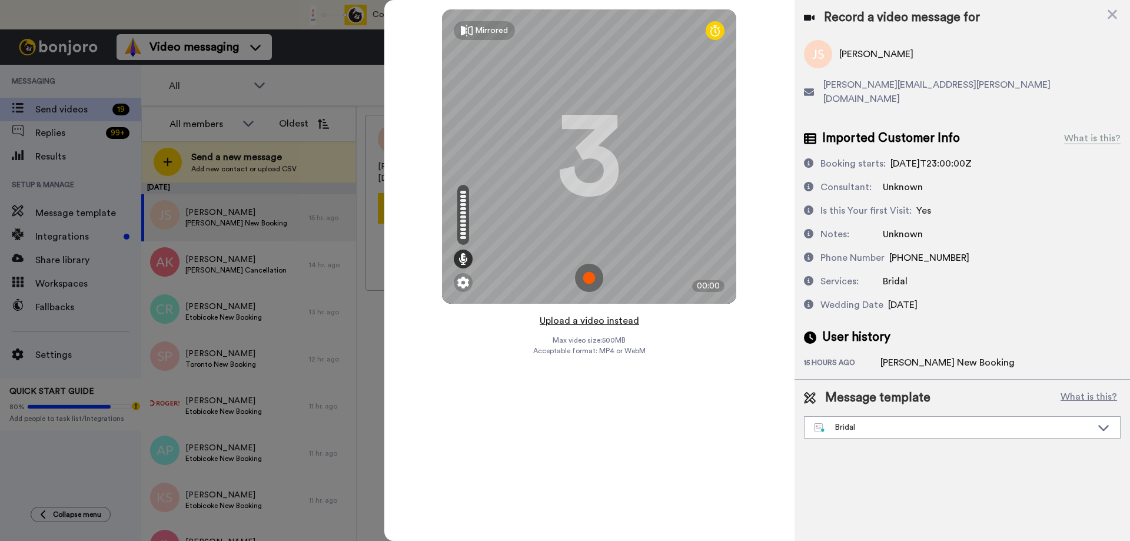
click at [581, 319] on button "Upload a video instead" at bounding box center [589, 320] width 106 height 15
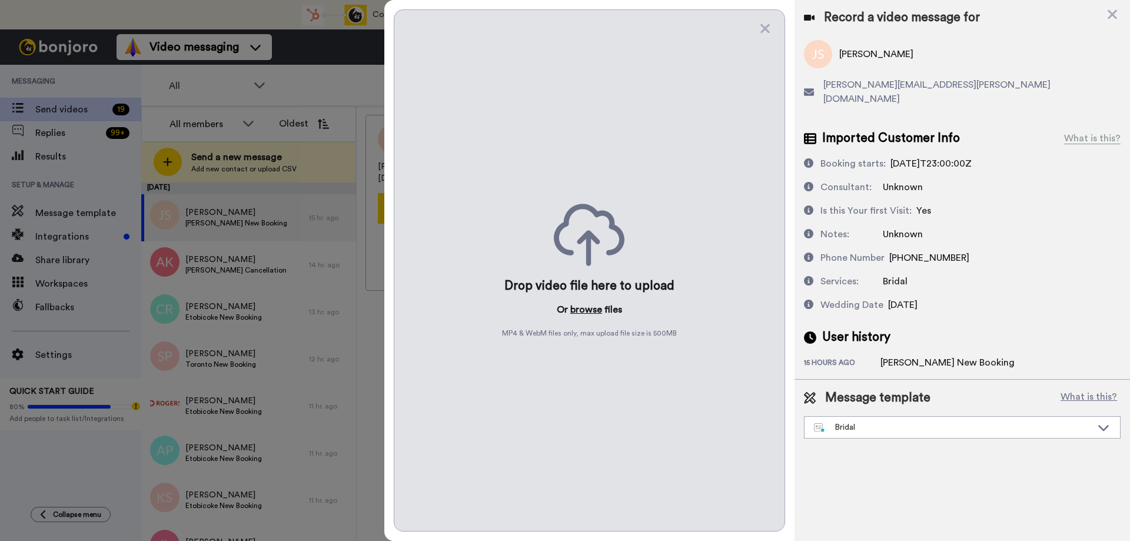
click at [584, 308] on button "browse" at bounding box center [586, 309] width 32 height 14
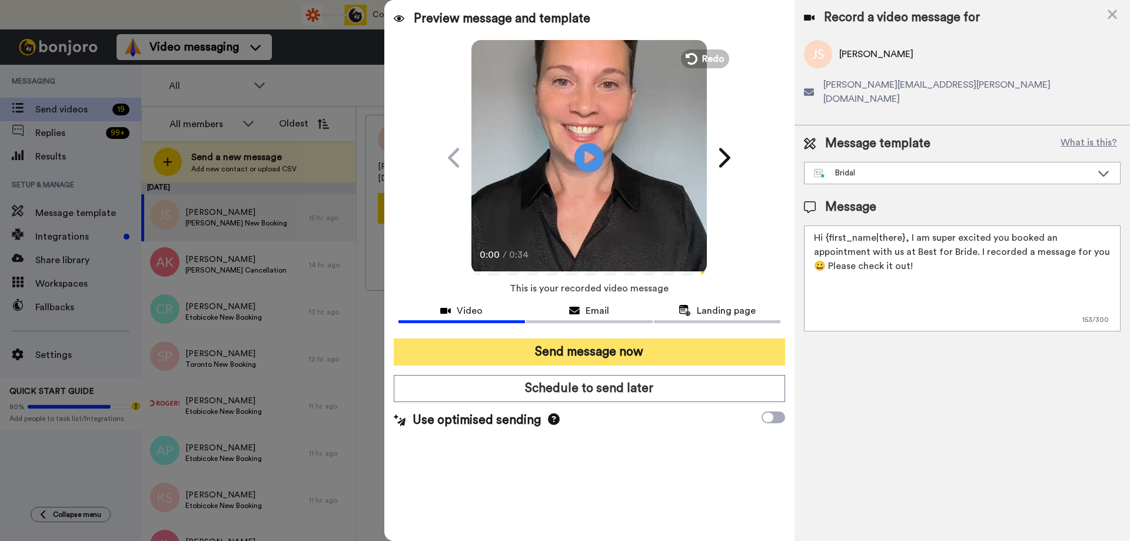
click at [571, 352] on button "Send message now" at bounding box center [589, 351] width 391 height 27
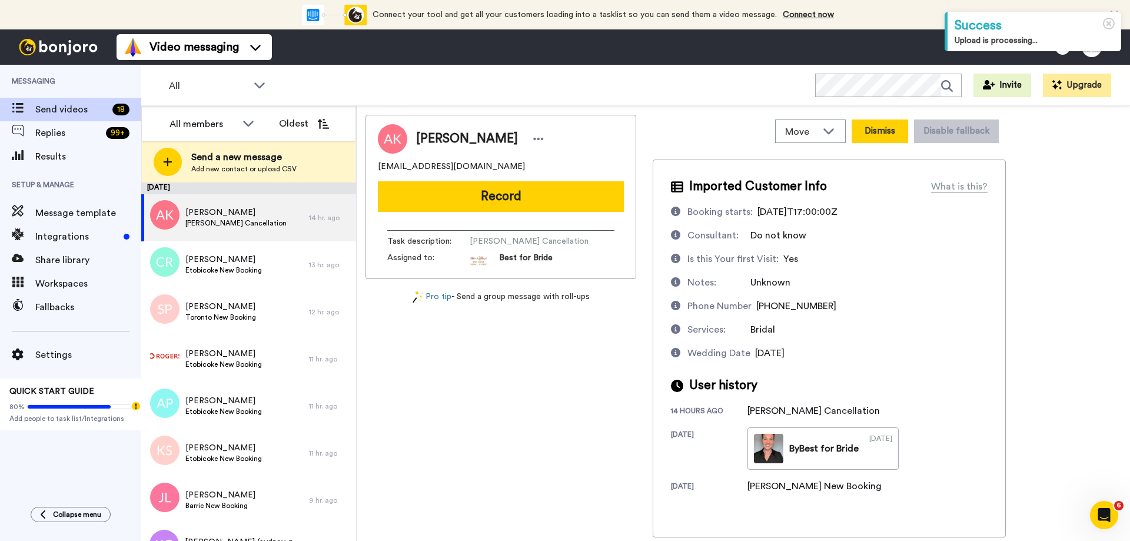
click at [890, 133] on button "Dismiss" at bounding box center [879, 131] width 56 height 24
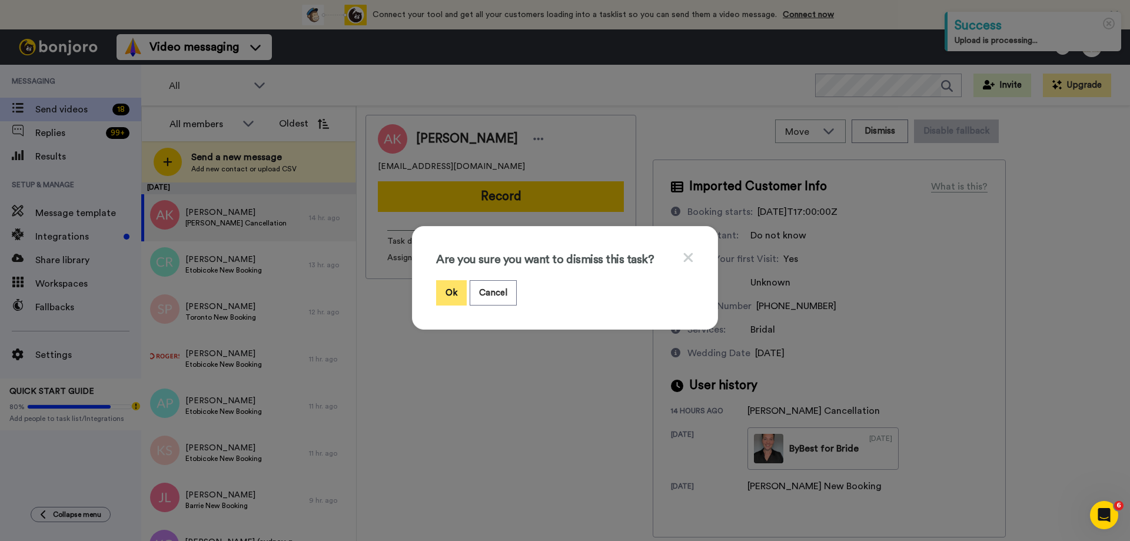
click at [454, 294] on button "Ok" at bounding box center [451, 292] width 31 height 25
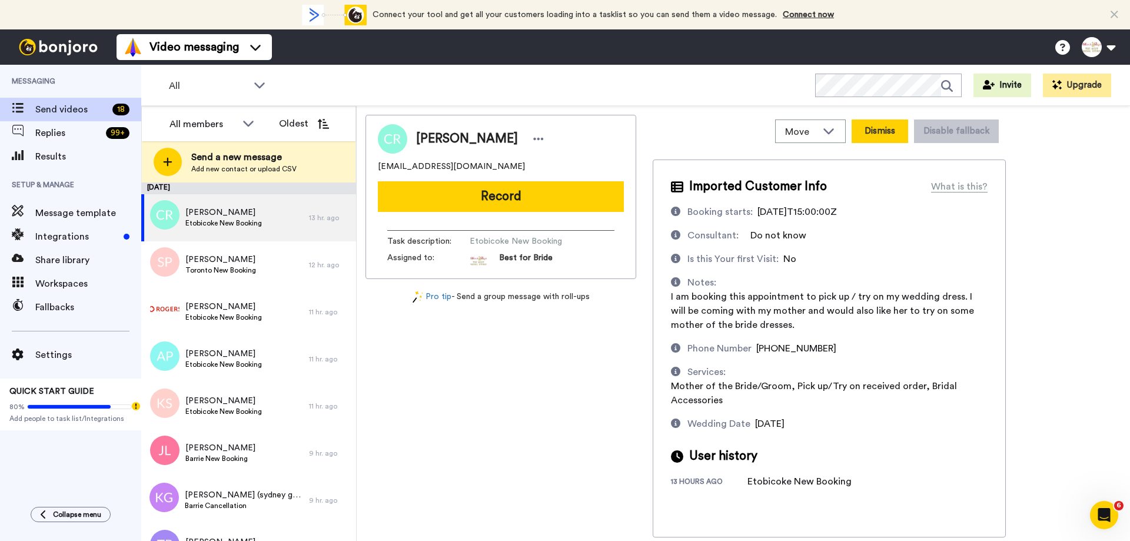
click at [882, 129] on button "Dismiss" at bounding box center [879, 131] width 56 height 24
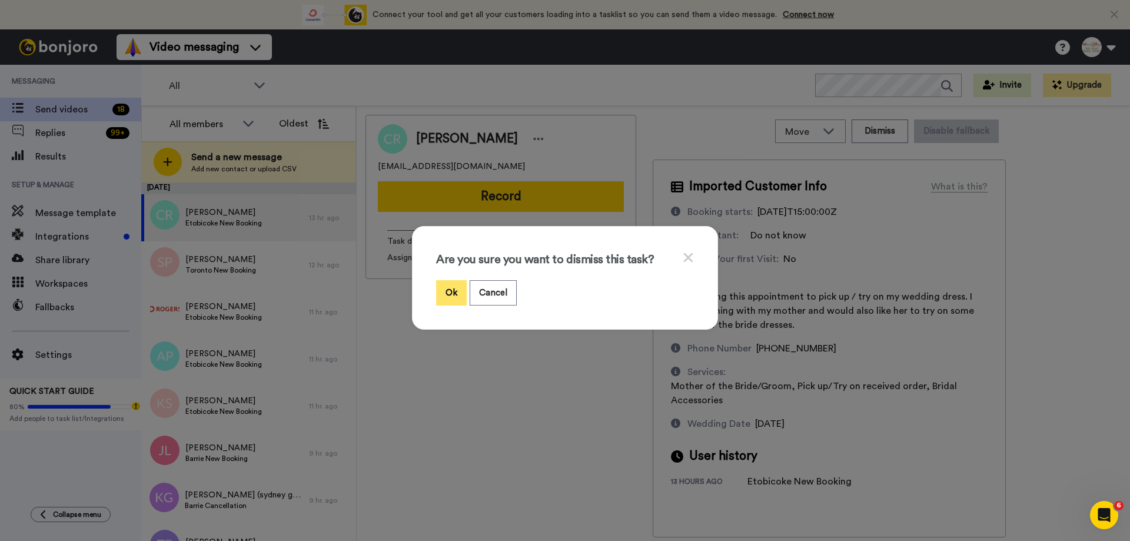
click at [454, 295] on button "Ok" at bounding box center [451, 292] width 31 height 25
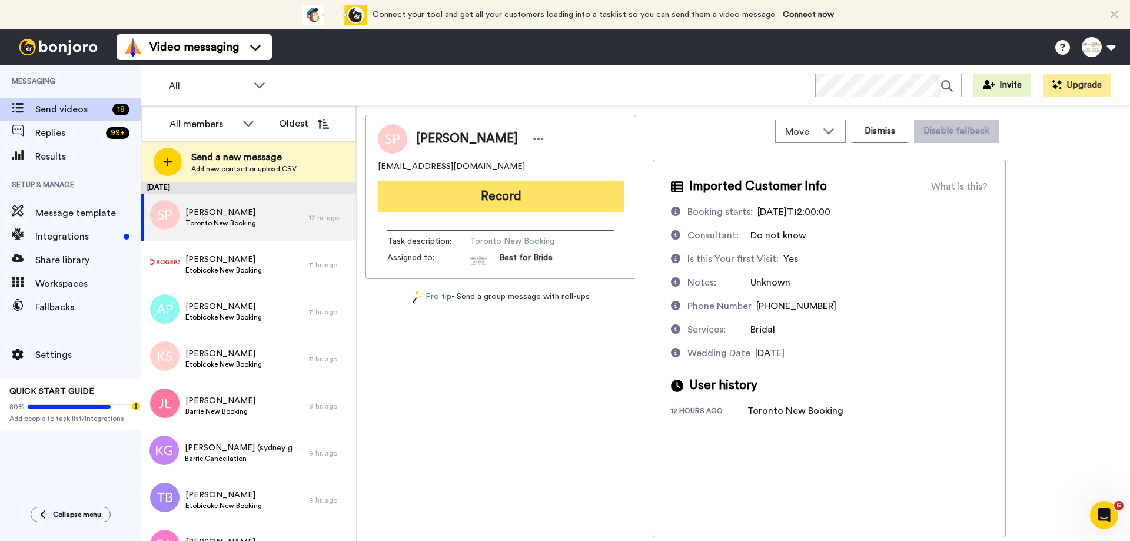
click at [497, 201] on button "Record" at bounding box center [501, 196] width 246 height 31
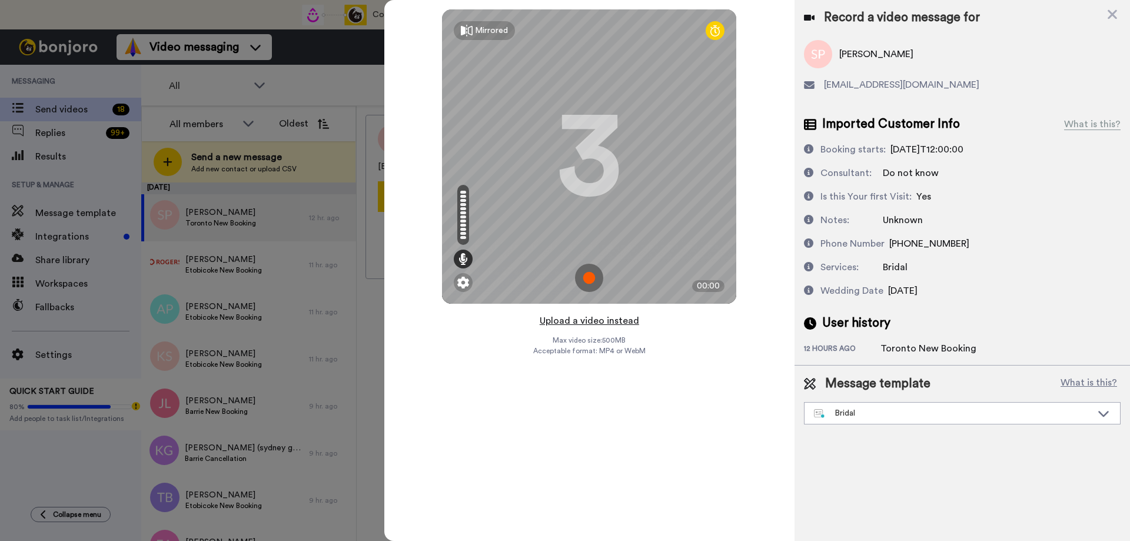
click at [591, 325] on button "Upload a video instead" at bounding box center [589, 320] width 106 height 15
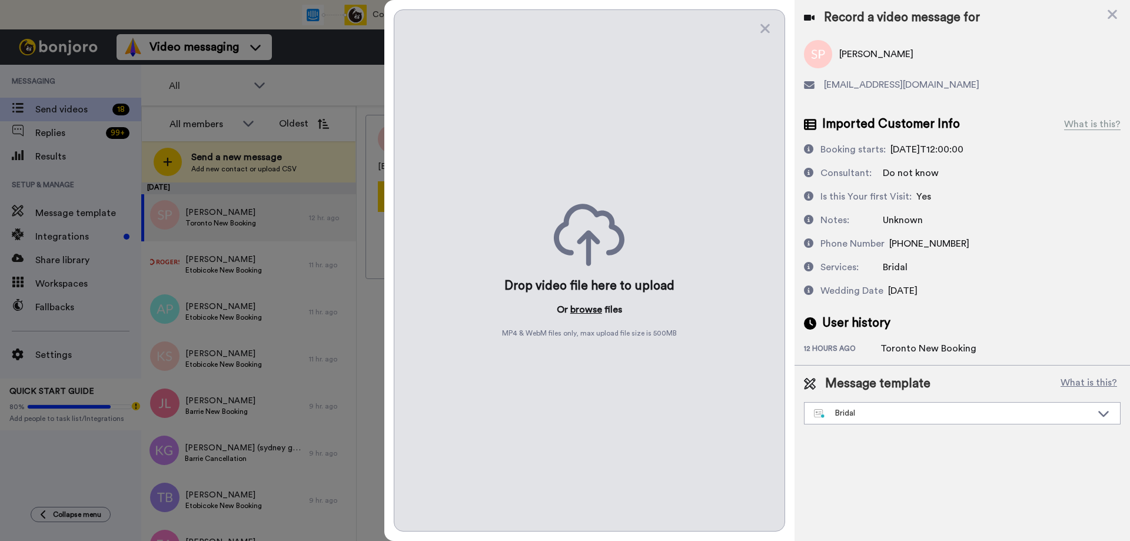
click at [578, 309] on button "browse" at bounding box center [586, 309] width 32 height 14
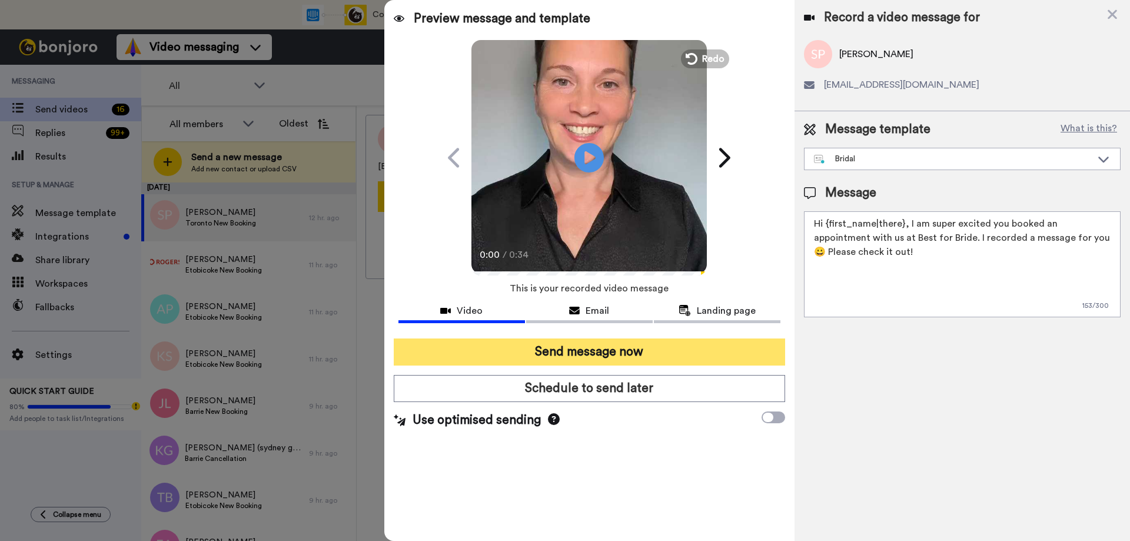
click at [561, 359] on button "Send message now" at bounding box center [589, 351] width 391 height 27
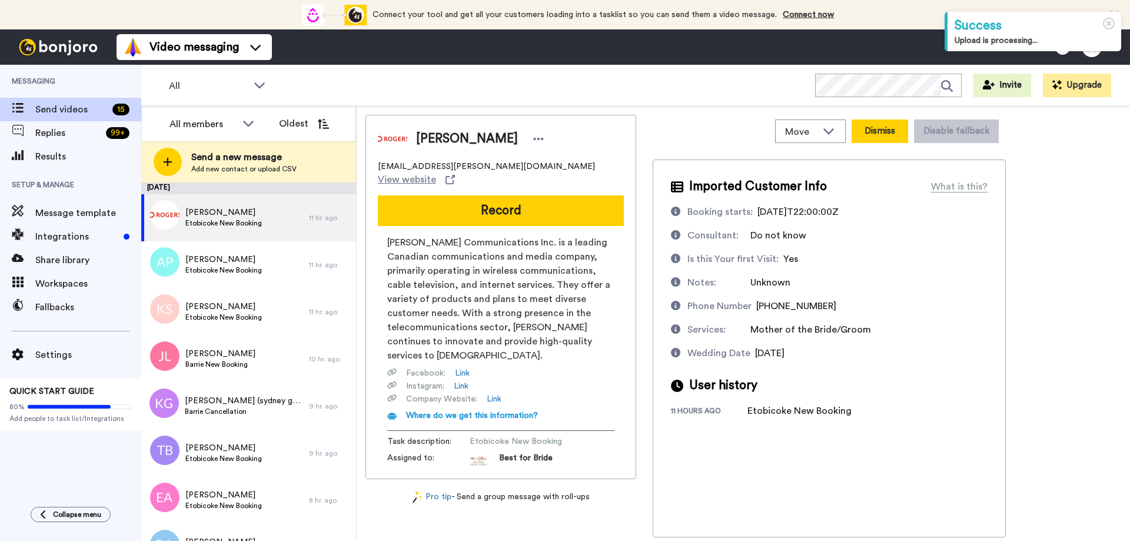
click at [882, 129] on button "Dismiss" at bounding box center [879, 131] width 56 height 24
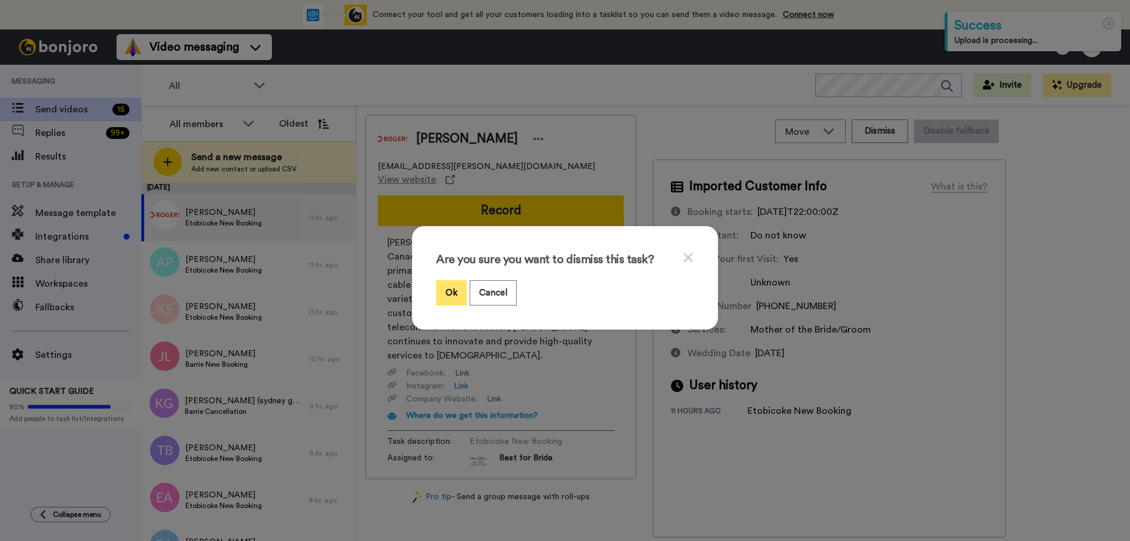
click at [450, 283] on button "Ok" at bounding box center [451, 292] width 31 height 25
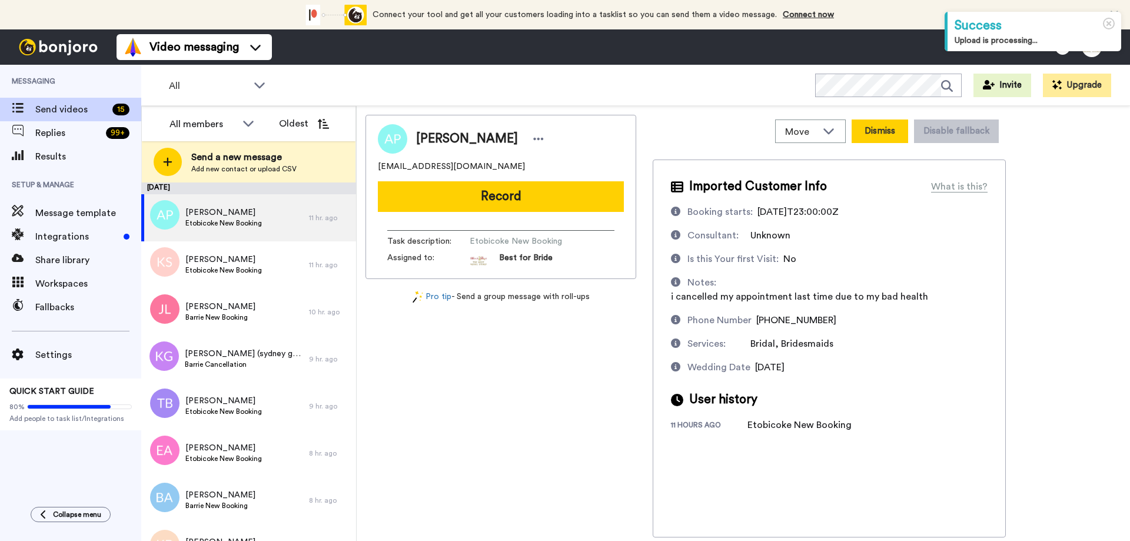
click at [890, 129] on button "Dismiss" at bounding box center [879, 131] width 56 height 24
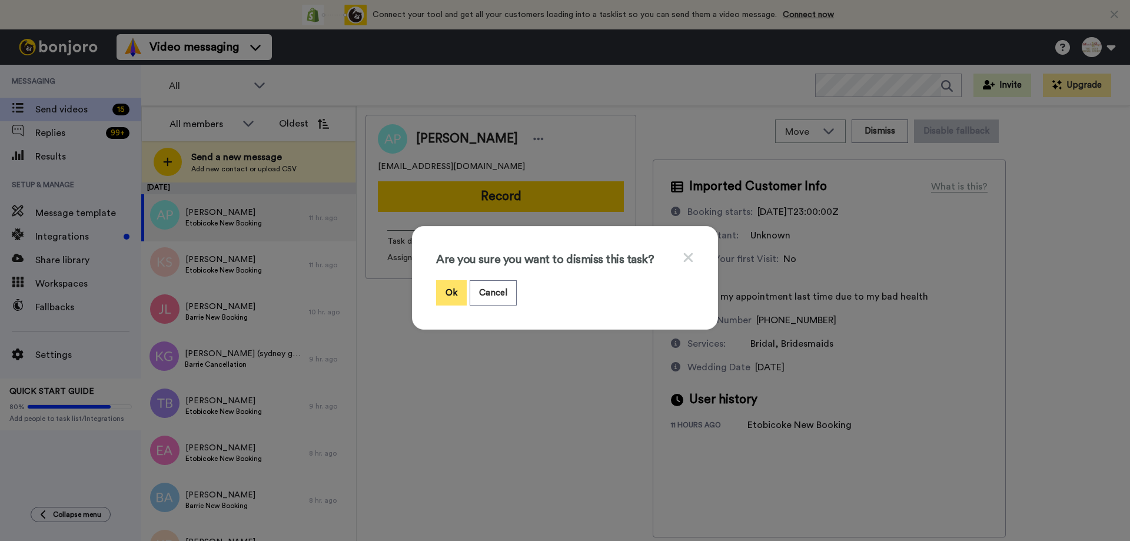
click at [448, 295] on button "Ok" at bounding box center [451, 292] width 31 height 25
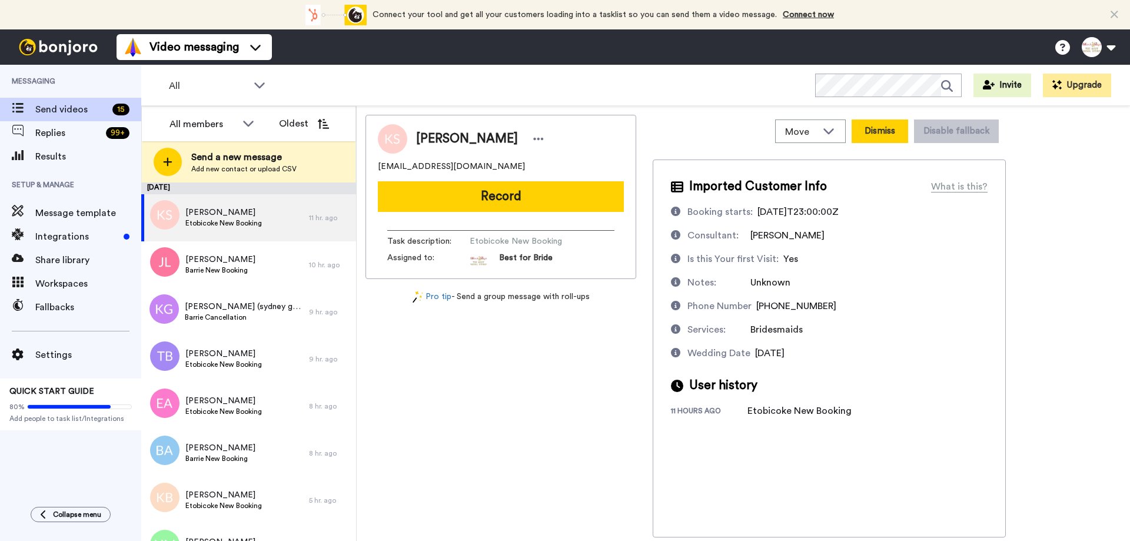
click at [877, 132] on button "Dismiss" at bounding box center [879, 131] width 56 height 24
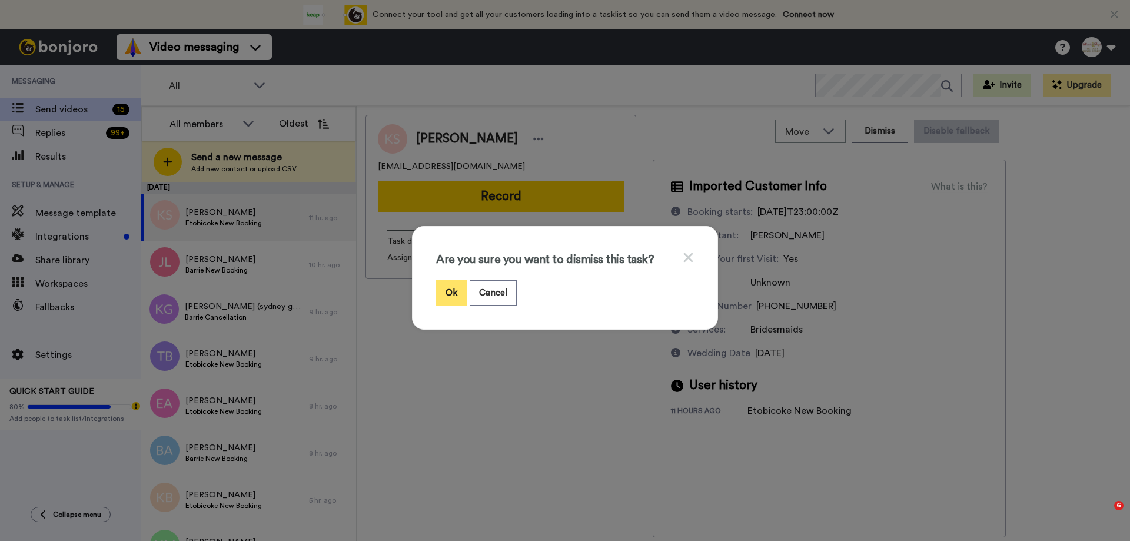
click at [447, 294] on button "Ok" at bounding box center [451, 292] width 31 height 25
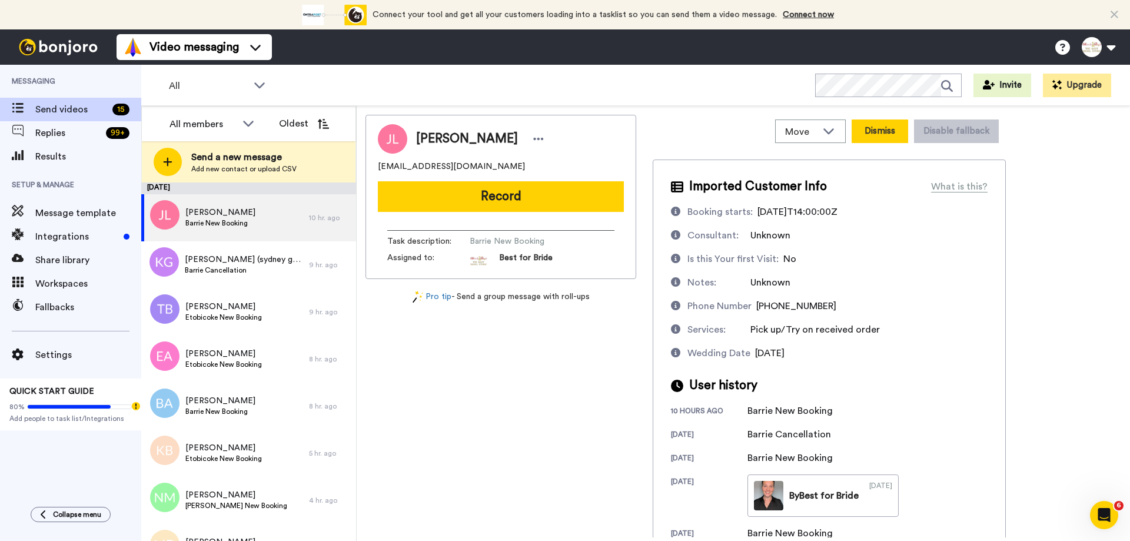
click at [879, 135] on button "Dismiss" at bounding box center [879, 131] width 56 height 24
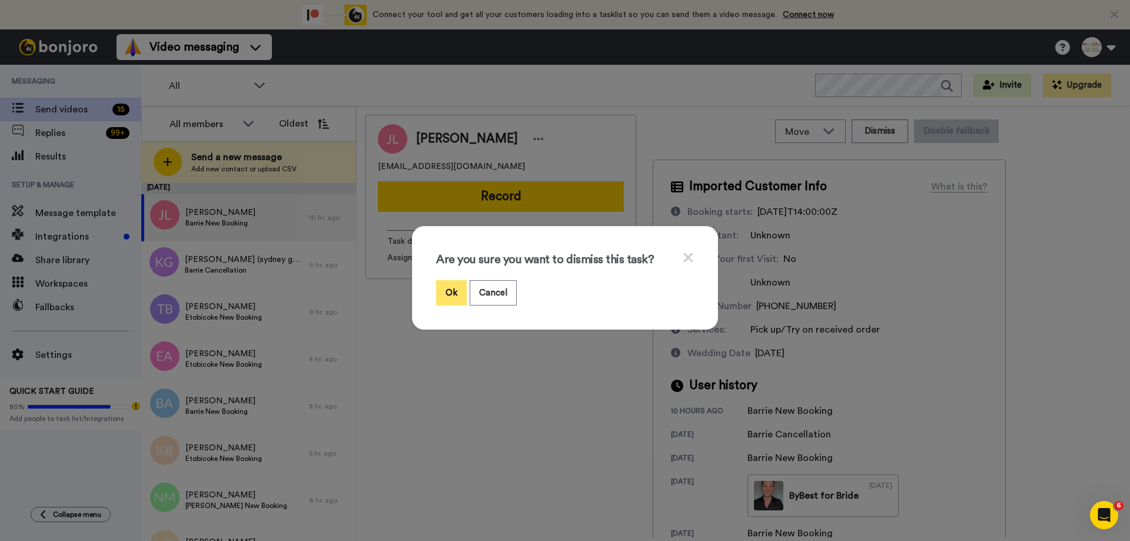
click at [452, 292] on button "Ok" at bounding box center [451, 292] width 31 height 25
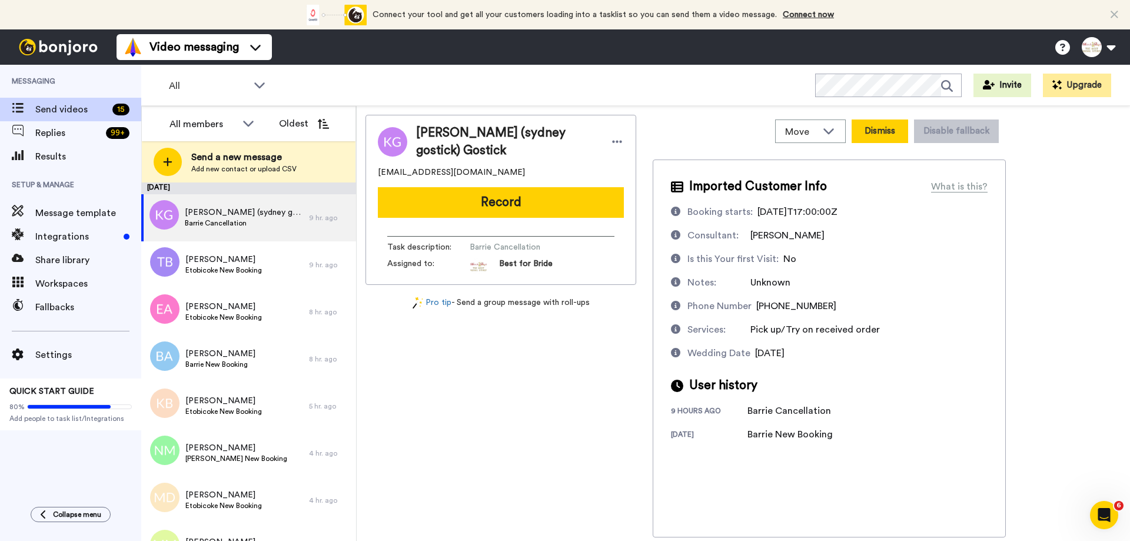
click at [880, 135] on button "Dismiss" at bounding box center [879, 131] width 56 height 24
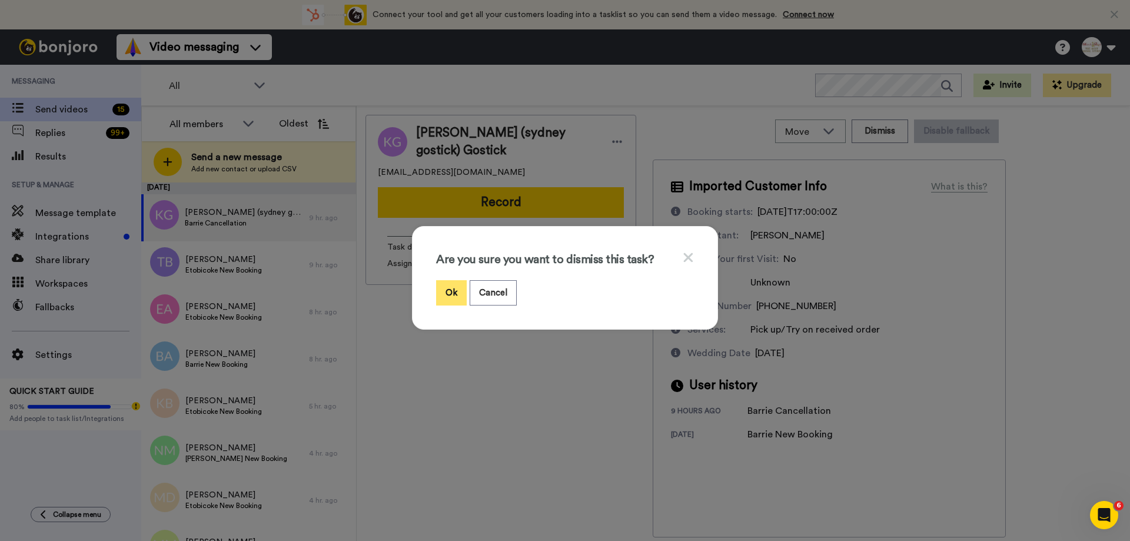
click at [455, 294] on button "Ok" at bounding box center [451, 292] width 31 height 25
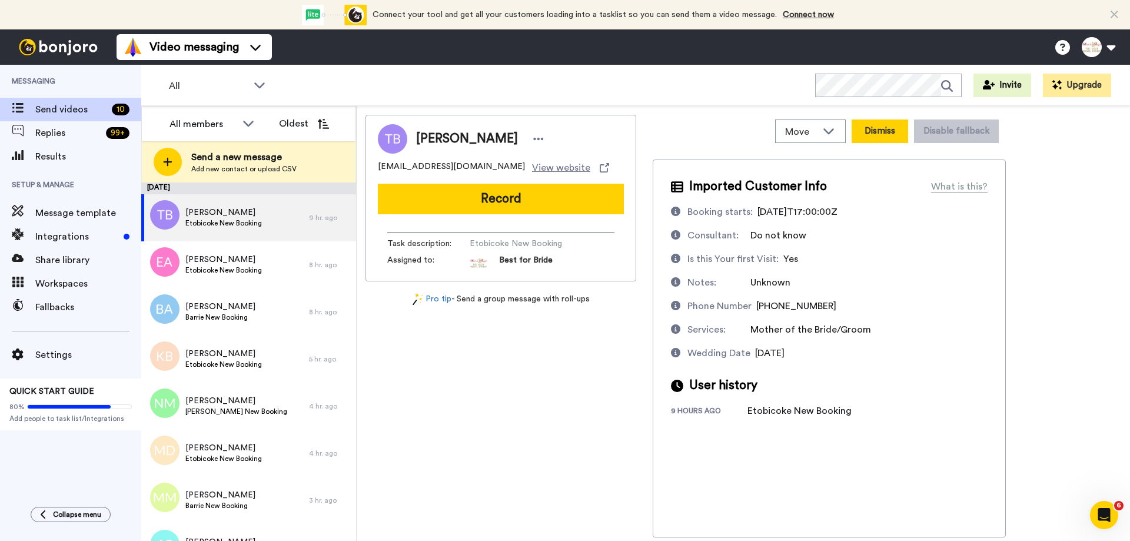
click at [890, 132] on button "Dismiss" at bounding box center [879, 131] width 56 height 24
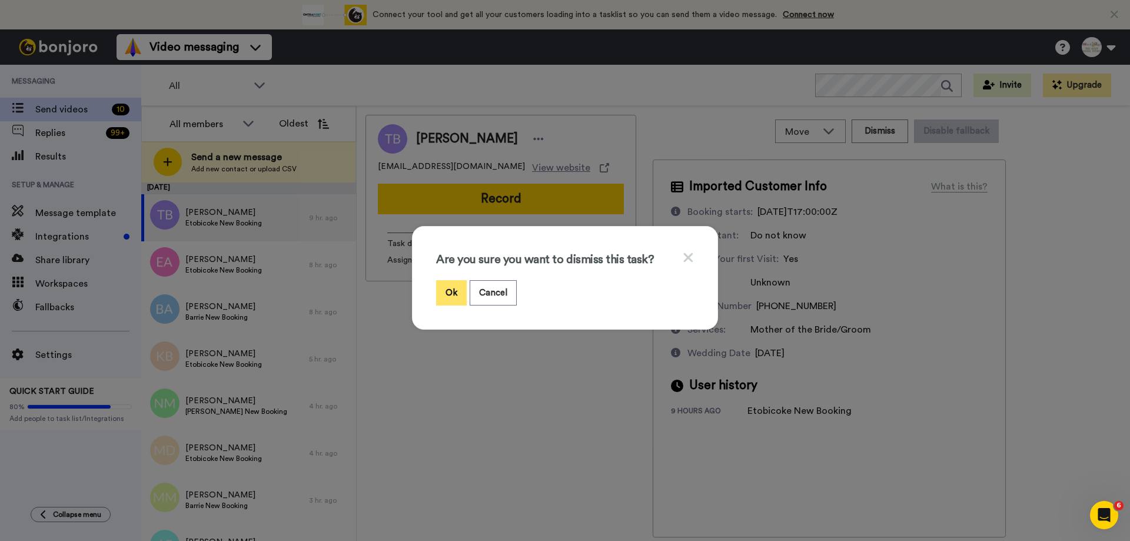
click at [451, 297] on button "Ok" at bounding box center [451, 292] width 31 height 25
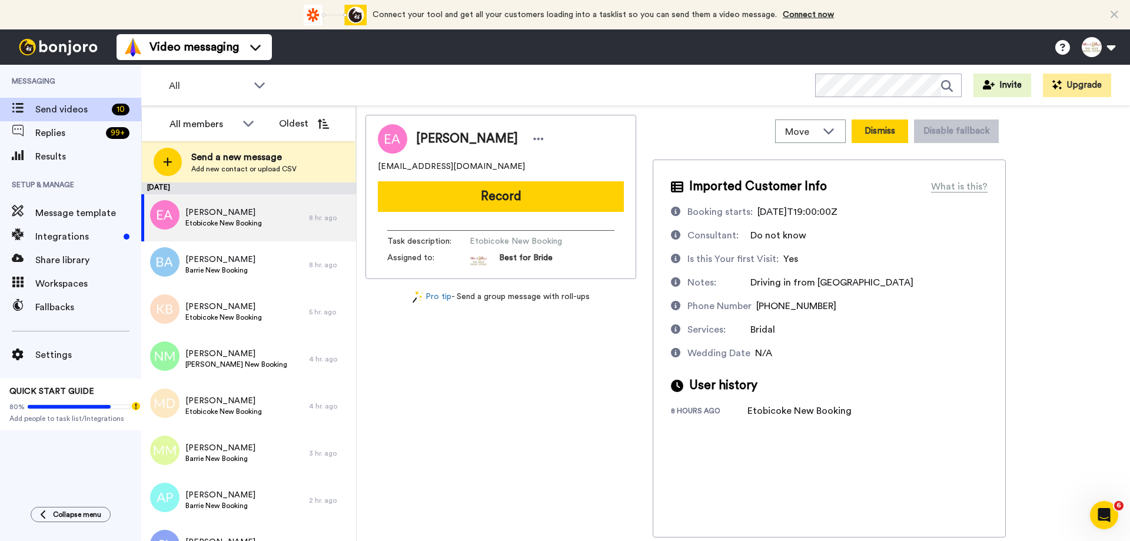
click at [876, 136] on button "Dismiss" at bounding box center [879, 131] width 56 height 24
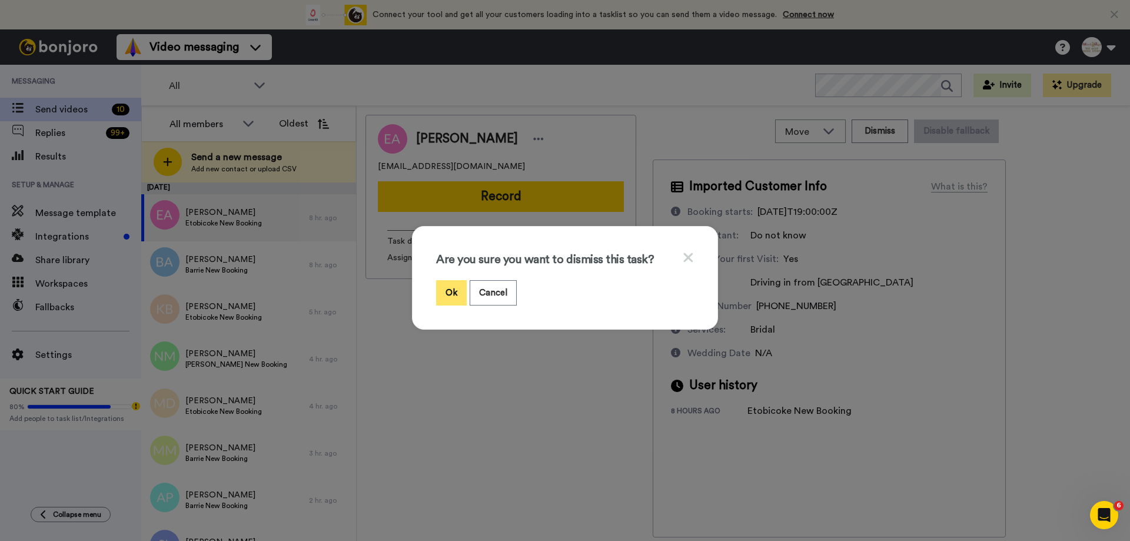
click at [443, 292] on button "Ok" at bounding box center [451, 292] width 31 height 25
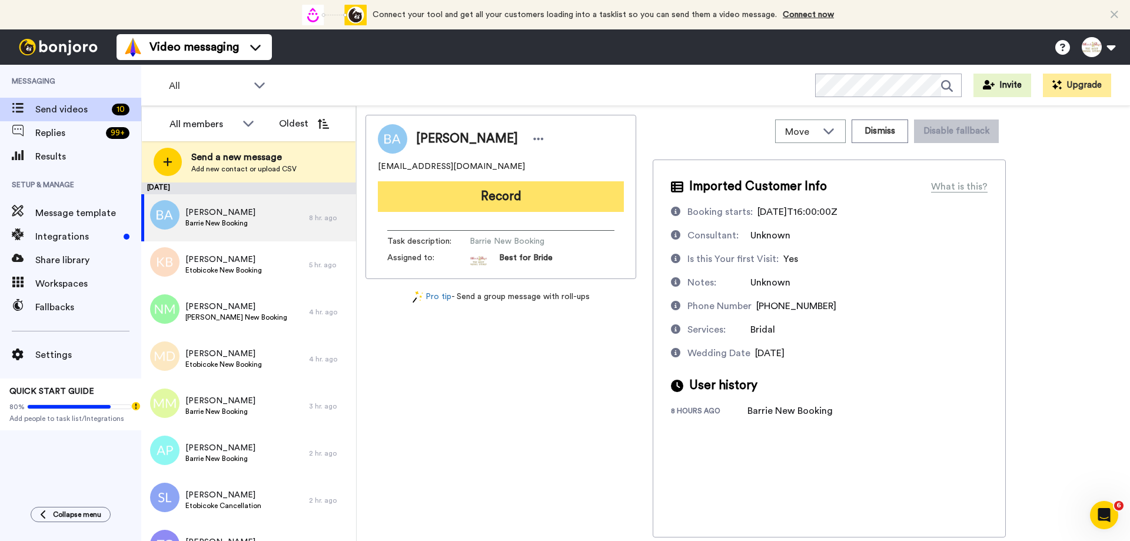
click at [509, 199] on button "Record" at bounding box center [501, 196] width 246 height 31
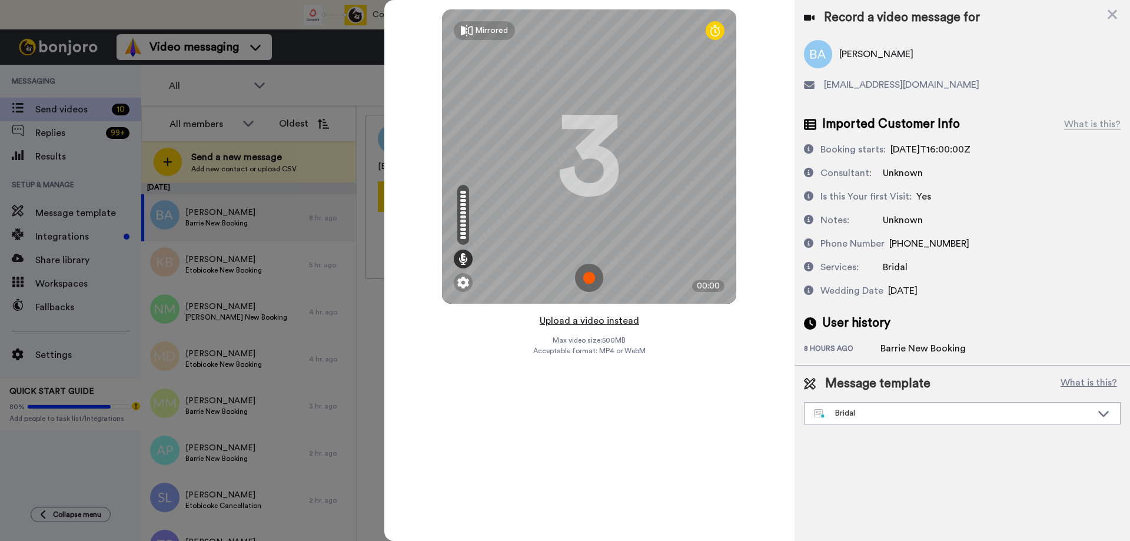
click at [578, 321] on button "Upload a video instead" at bounding box center [589, 320] width 106 height 15
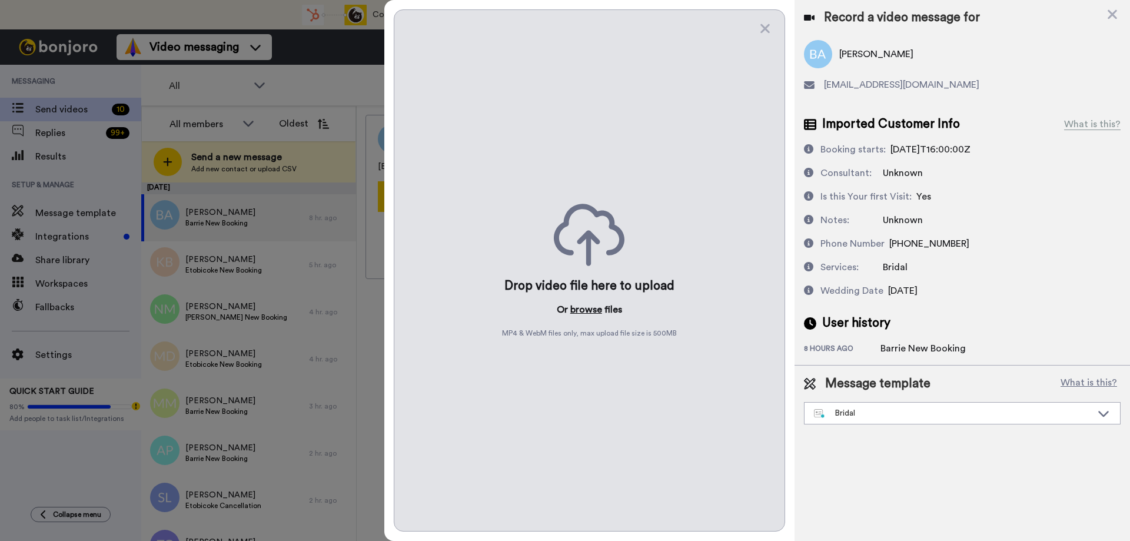
click at [582, 307] on button "browse" at bounding box center [586, 309] width 32 height 14
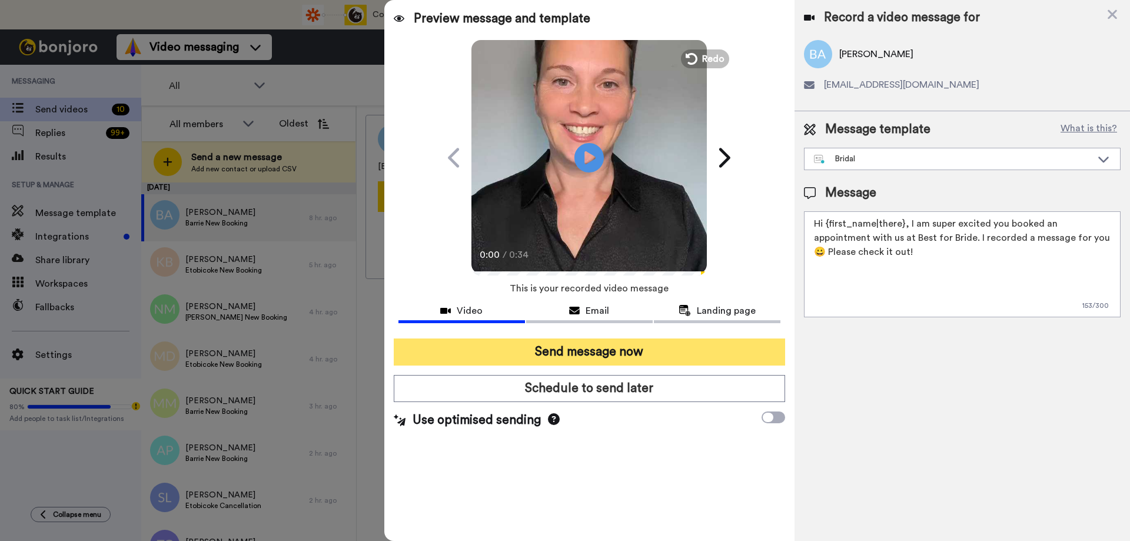
click at [553, 347] on button "Send message now" at bounding box center [589, 351] width 391 height 27
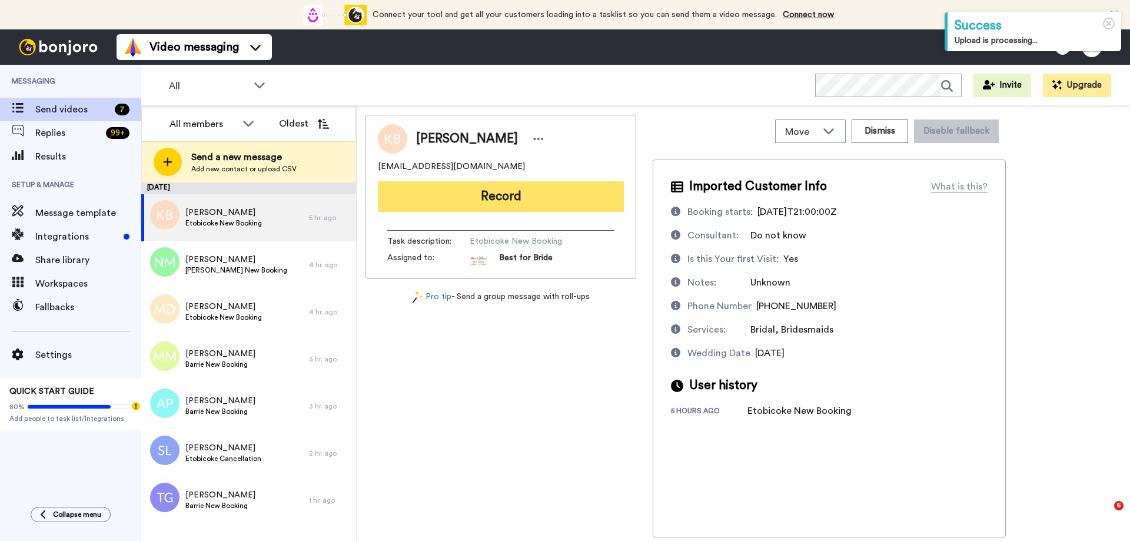
click at [471, 194] on button "Record" at bounding box center [501, 196] width 246 height 31
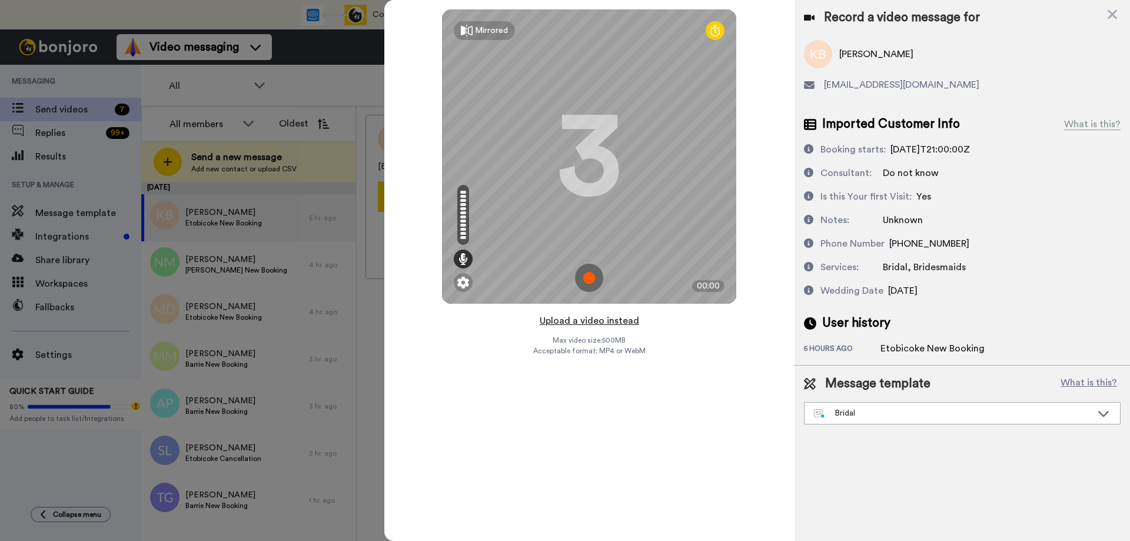
click at [577, 321] on button "Upload a video instead" at bounding box center [589, 320] width 106 height 15
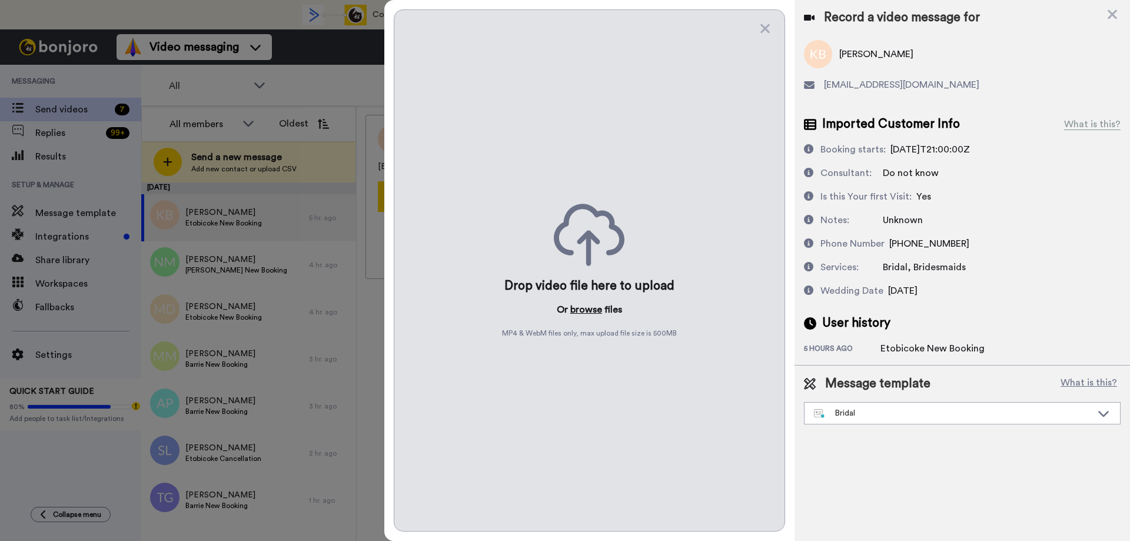
click at [582, 308] on button "browse" at bounding box center [586, 309] width 32 height 14
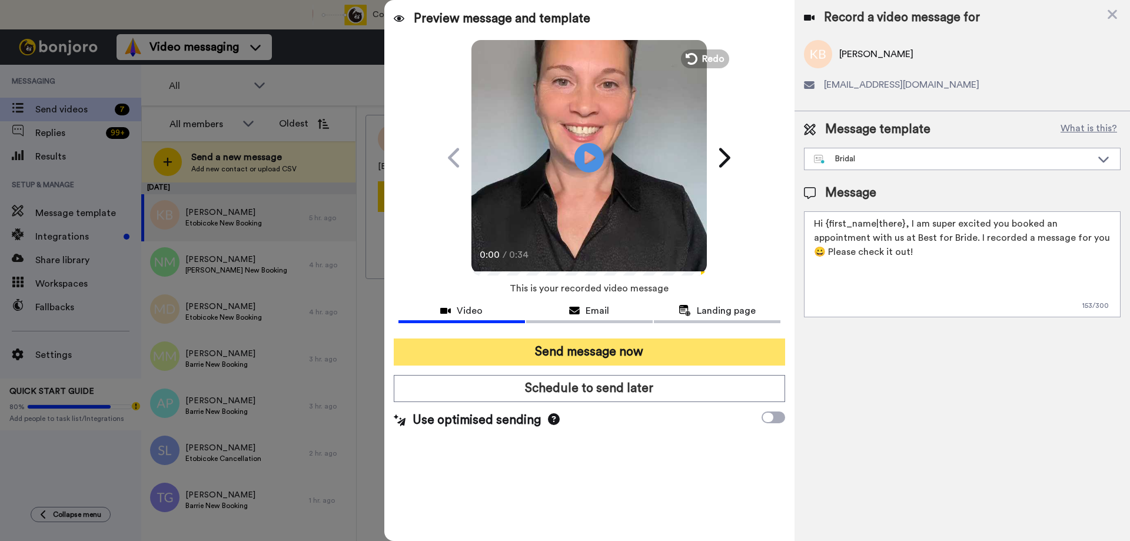
click at [596, 358] on button "Send message now" at bounding box center [589, 351] width 391 height 27
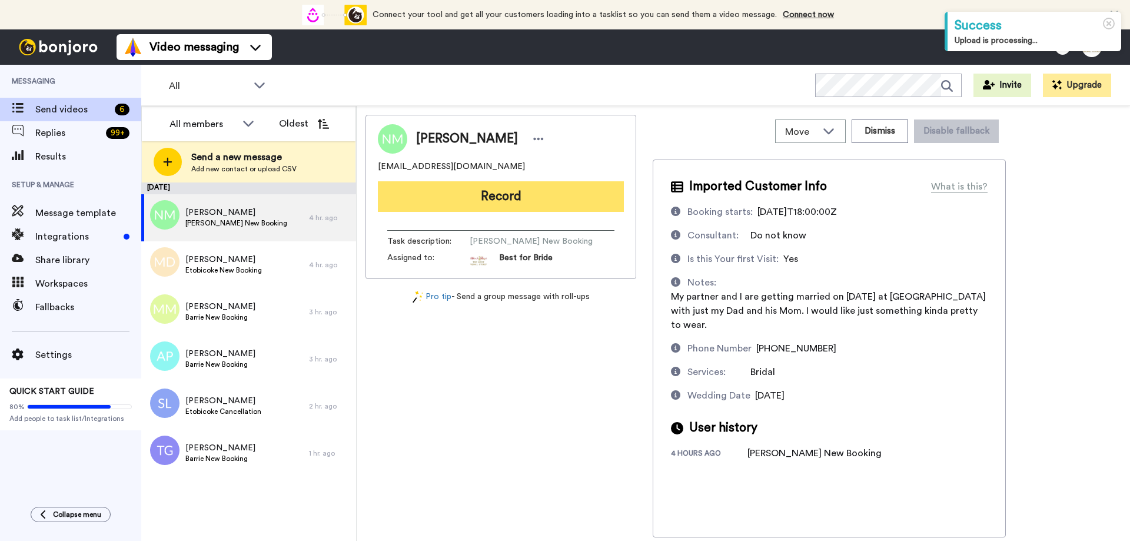
click at [547, 199] on button "Record" at bounding box center [501, 196] width 246 height 31
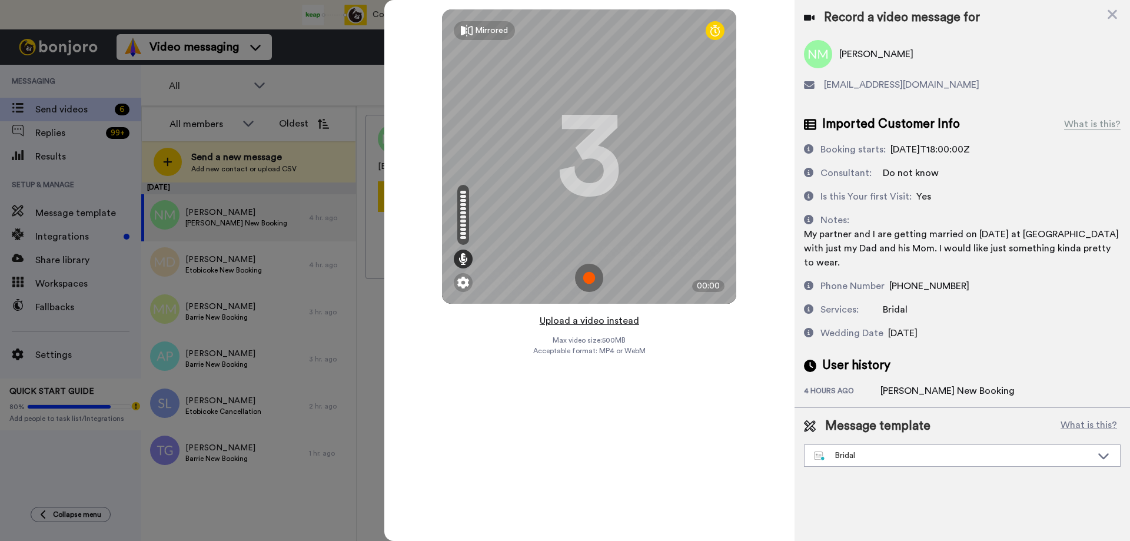
click at [604, 322] on button "Upload a video instead" at bounding box center [589, 320] width 106 height 15
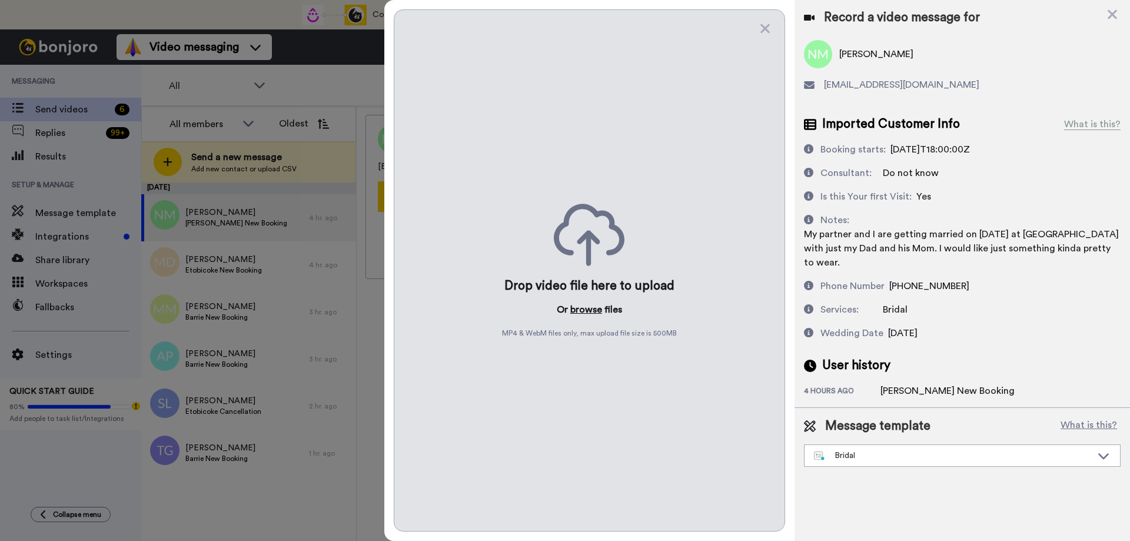
click at [590, 311] on button "browse" at bounding box center [586, 309] width 32 height 14
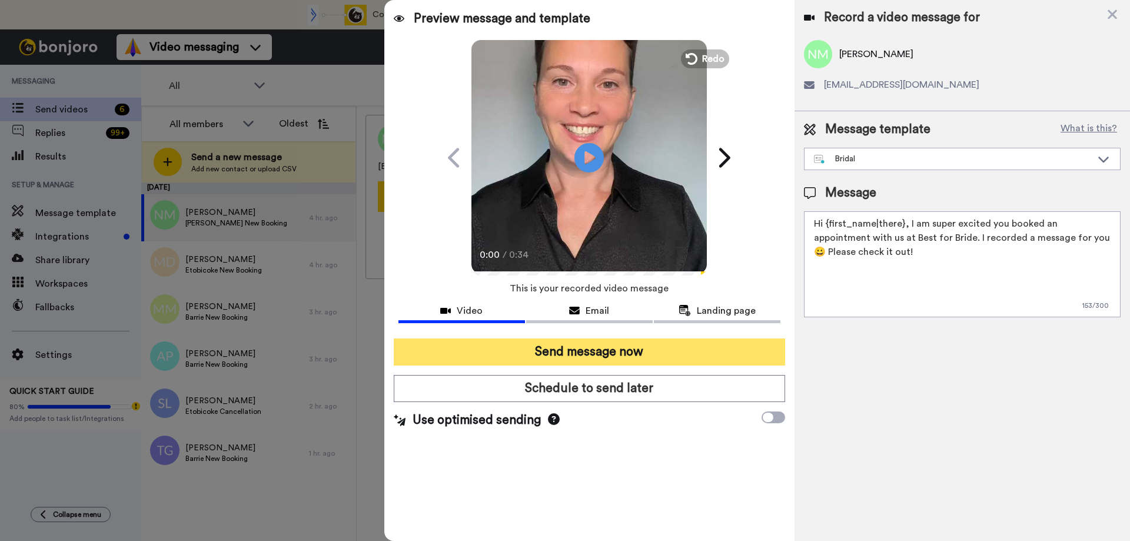
click at [564, 353] on button "Send message now" at bounding box center [589, 351] width 391 height 27
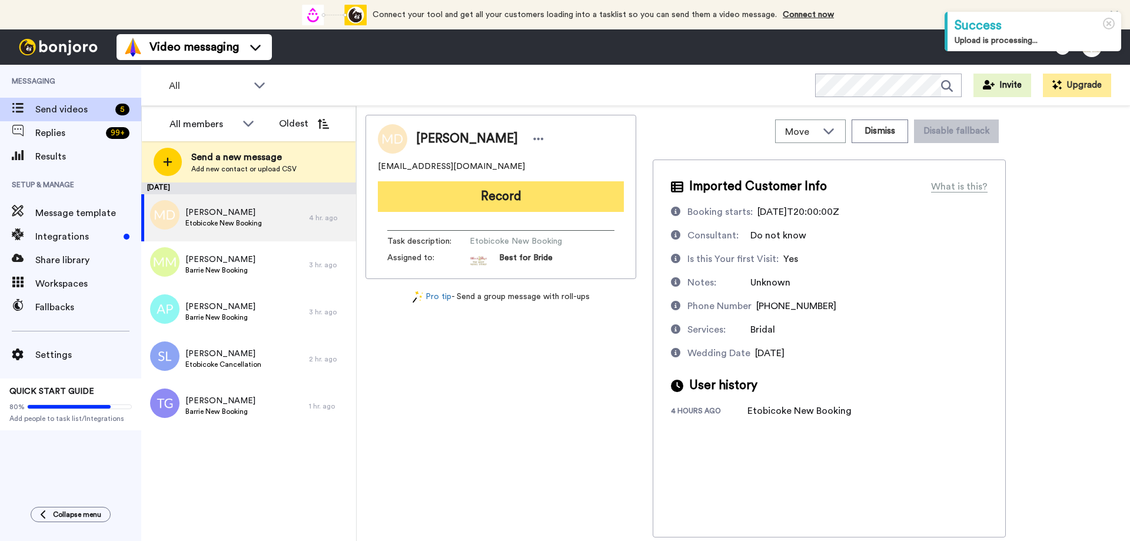
click at [516, 199] on button "Record" at bounding box center [501, 196] width 246 height 31
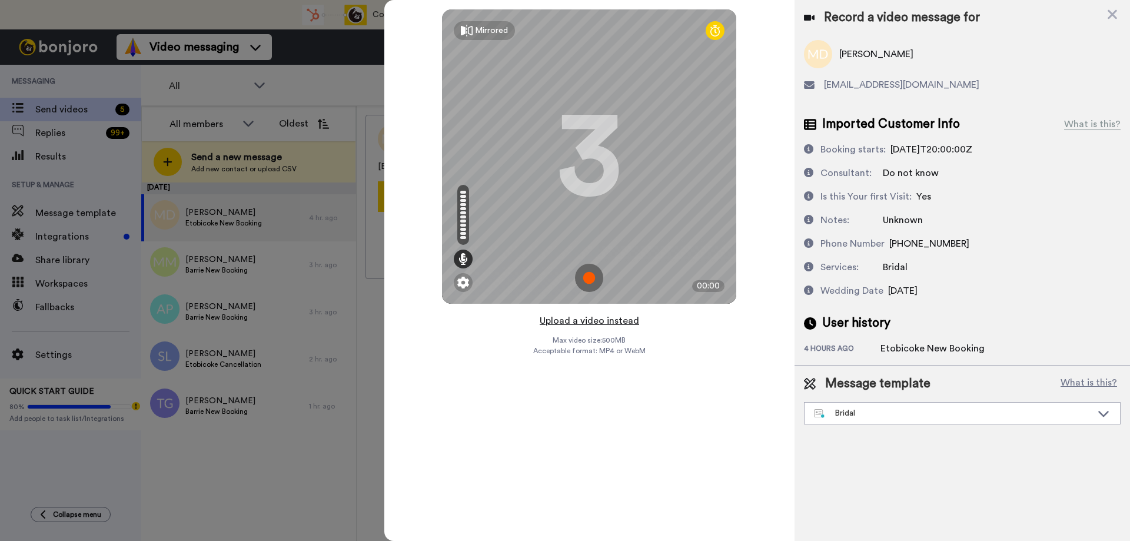
click at [585, 315] on button "Upload a video instead" at bounding box center [589, 320] width 106 height 15
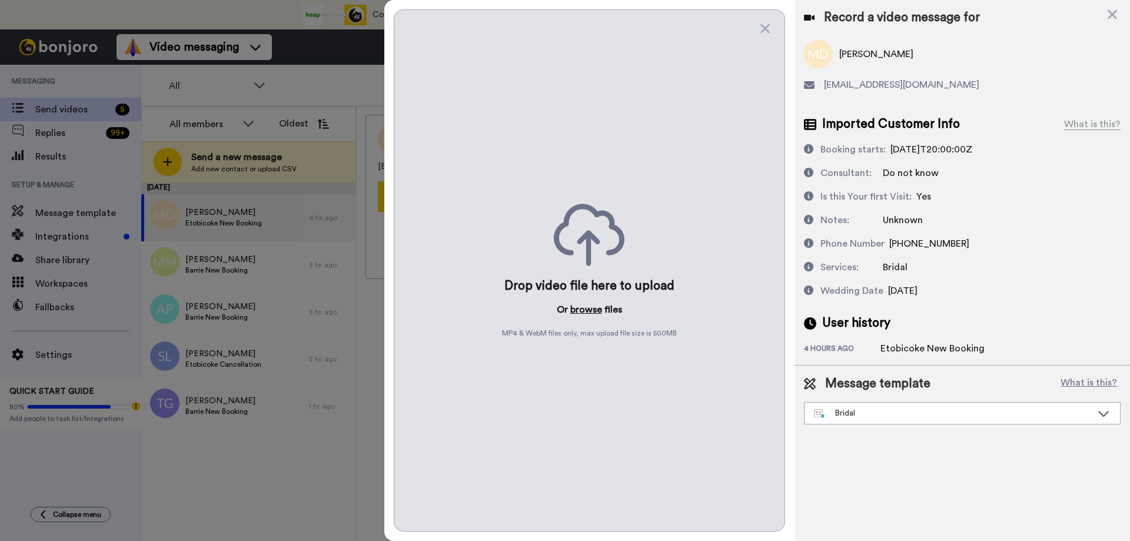
click at [593, 309] on button "browse" at bounding box center [586, 309] width 32 height 14
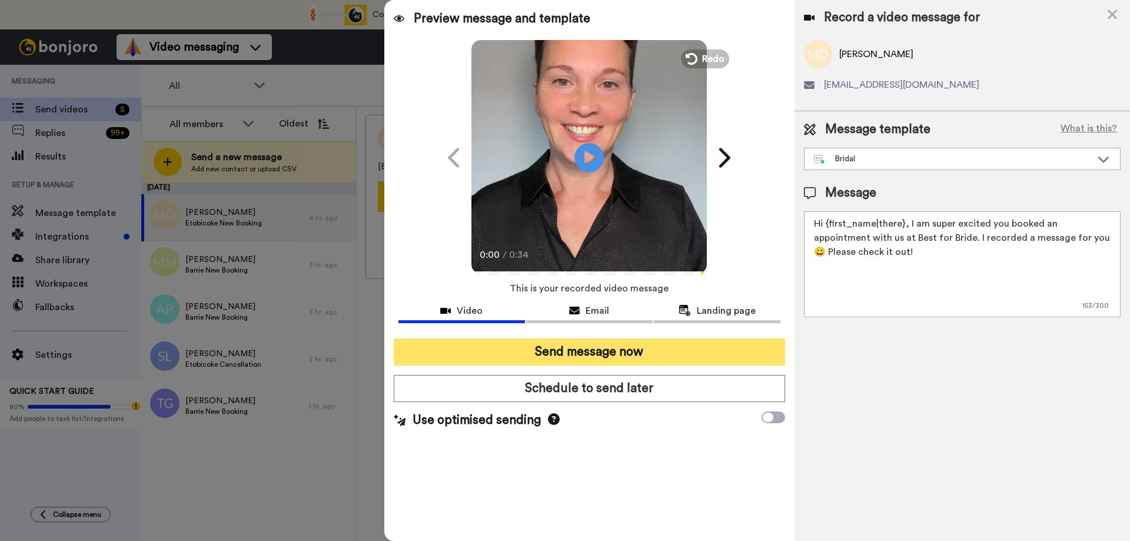
click at [572, 350] on button "Send message now" at bounding box center [589, 351] width 391 height 27
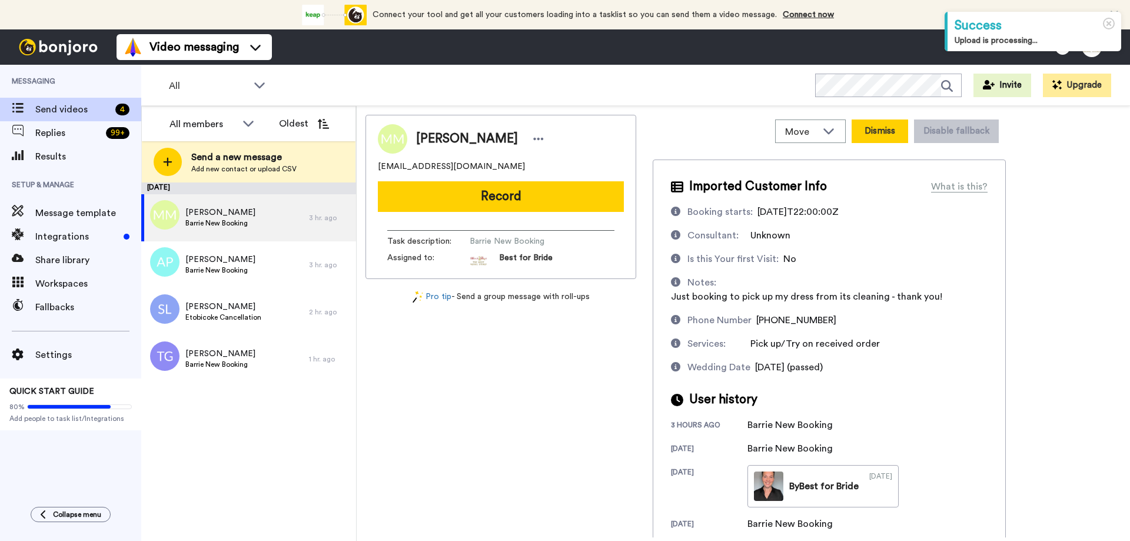
click at [891, 133] on button "Dismiss" at bounding box center [879, 131] width 56 height 24
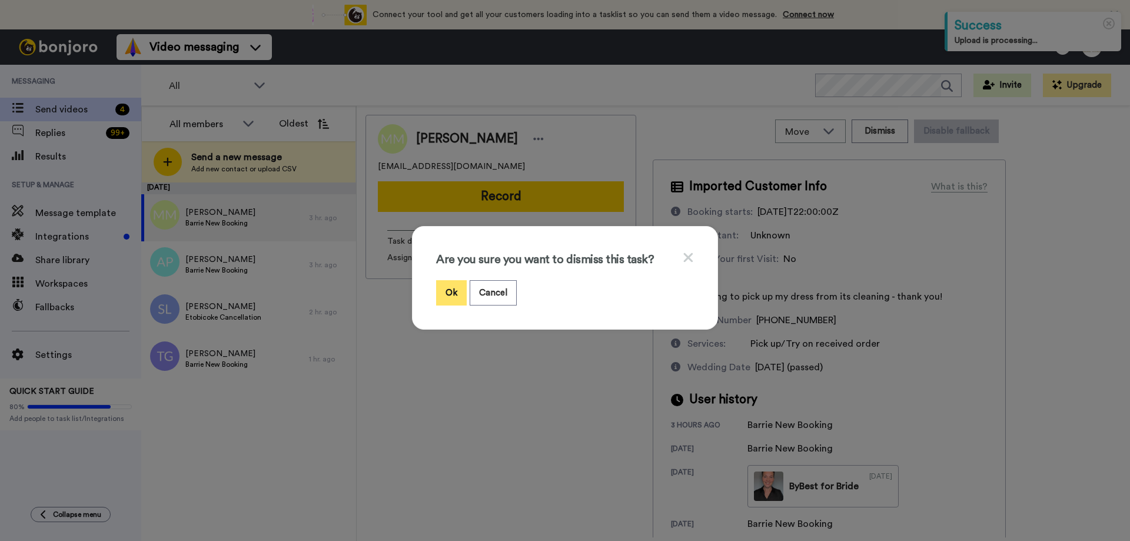
click at [447, 289] on button "Ok" at bounding box center [451, 292] width 31 height 25
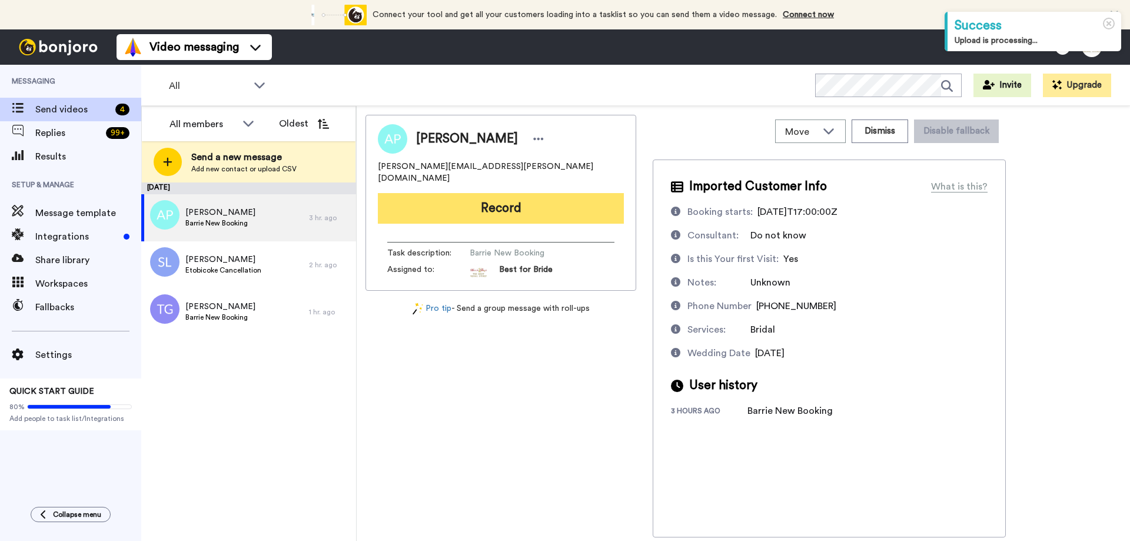
click at [531, 207] on button "Record" at bounding box center [501, 208] width 246 height 31
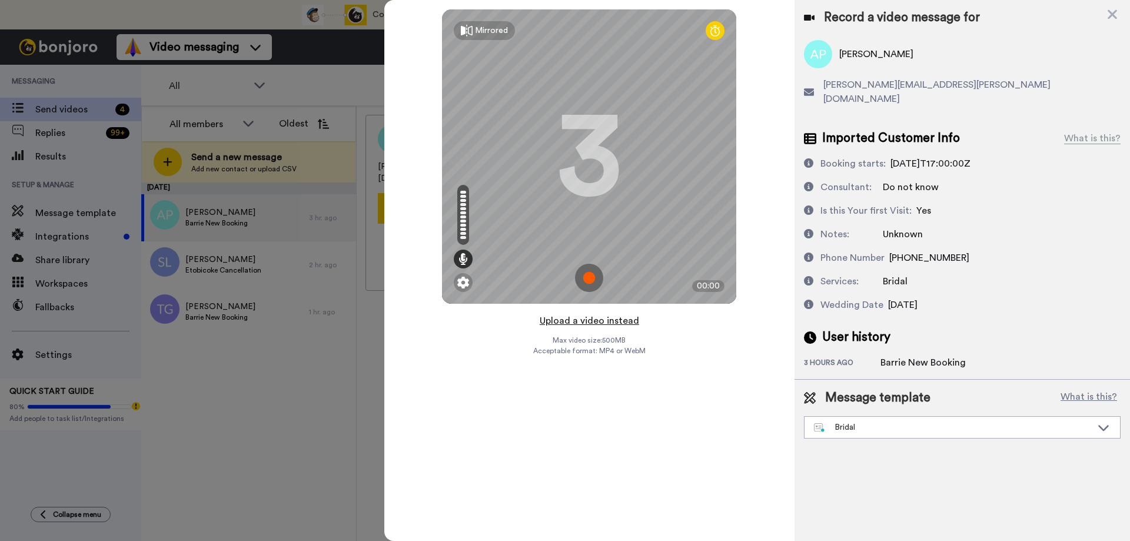
click at [591, 322] on button "Upload a video instead" at bounding box center [589, 320] width 106 height 15
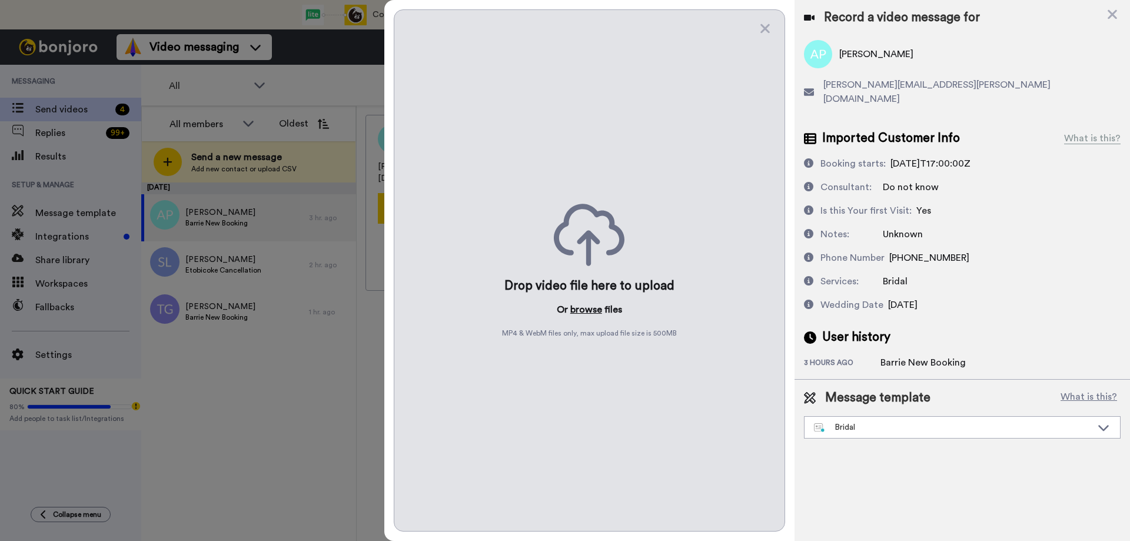
click at [584, 310] on button "browse" at bounding box center [586, 309] width 32 height 14
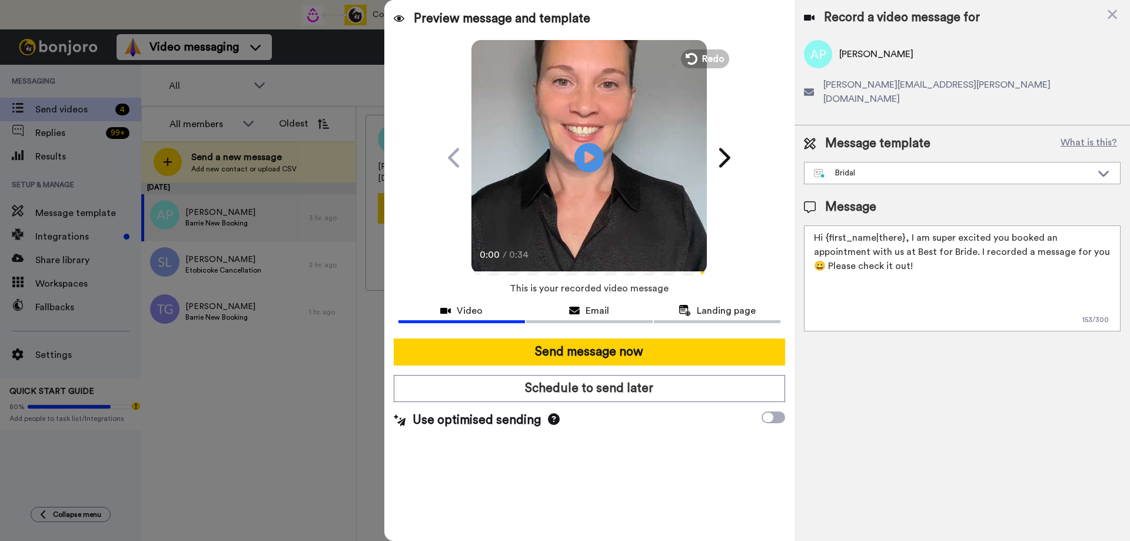
click at [572, 357] on button "Send message now" at bounding box center [589, 351] width 391 height 27
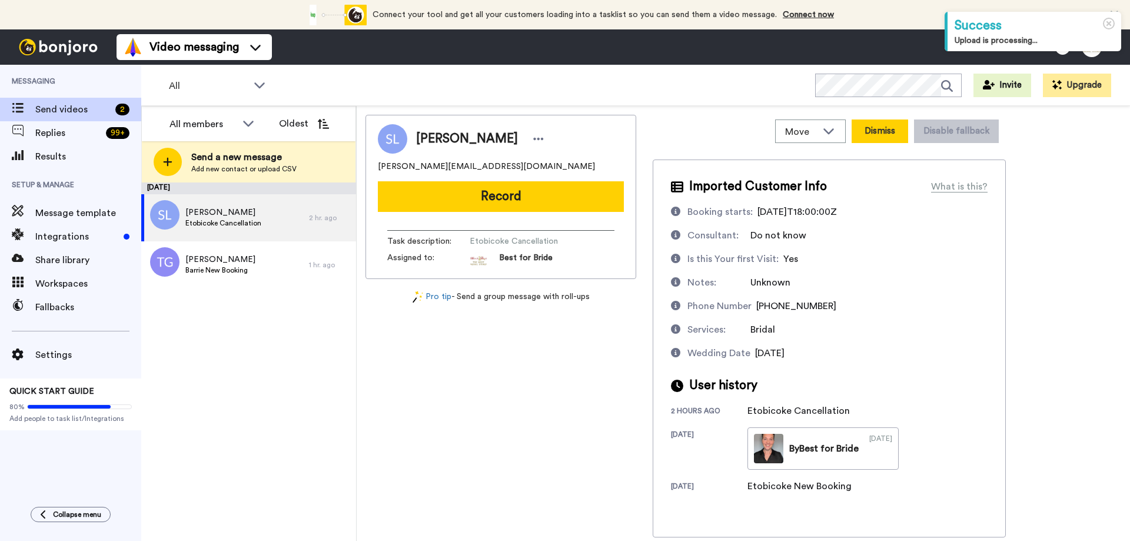
click at [888, 136] on button "Dismiss" at bounding box center [879, 131] width 56 height 24
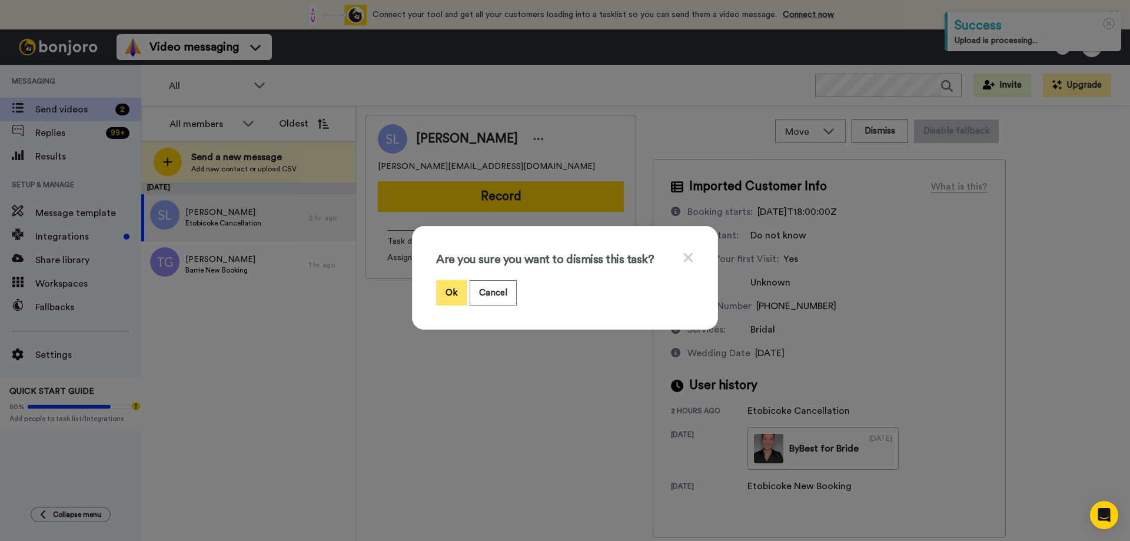
click at [438, 289] on button "Ok" at bounding box center [451, 292] width 31 height 25
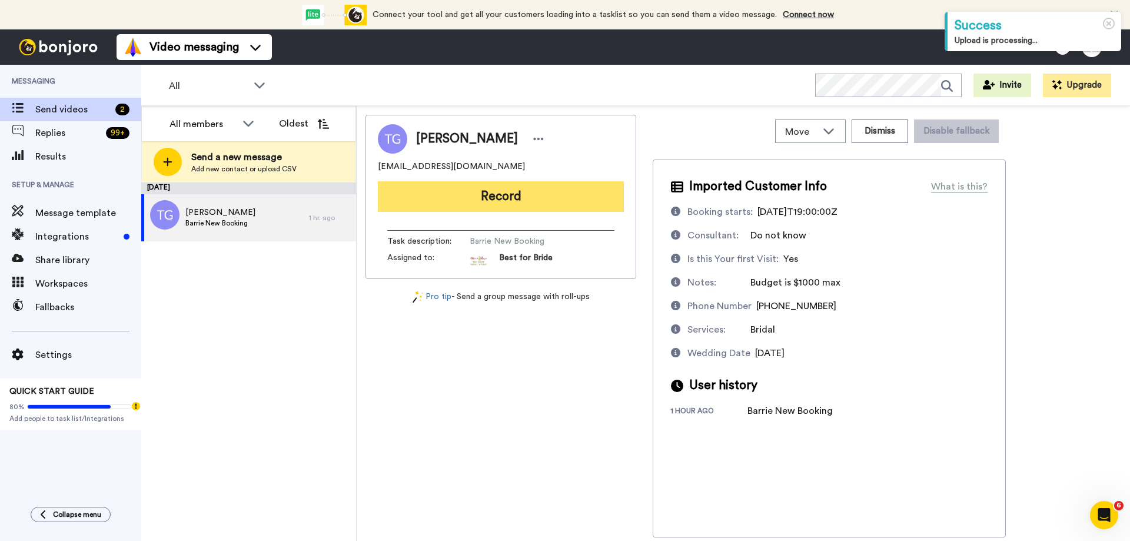
click at [520, 201] on button "Record" at bounding box center [501, 196] width 246 height 31
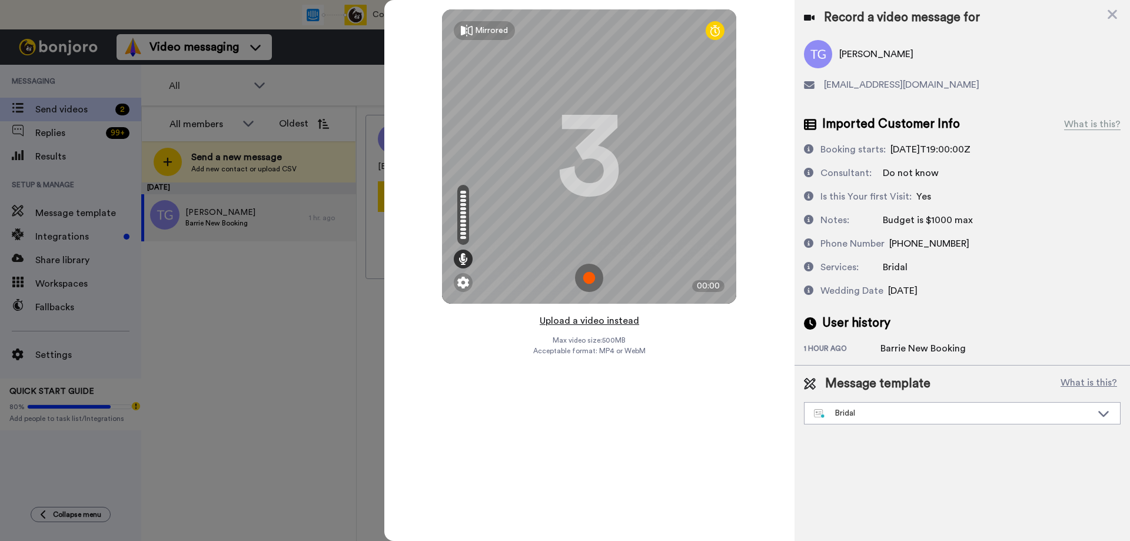
click at [586, 321] on button "Upload a video instead" at bounding box center [589, 320] width 106 height 15
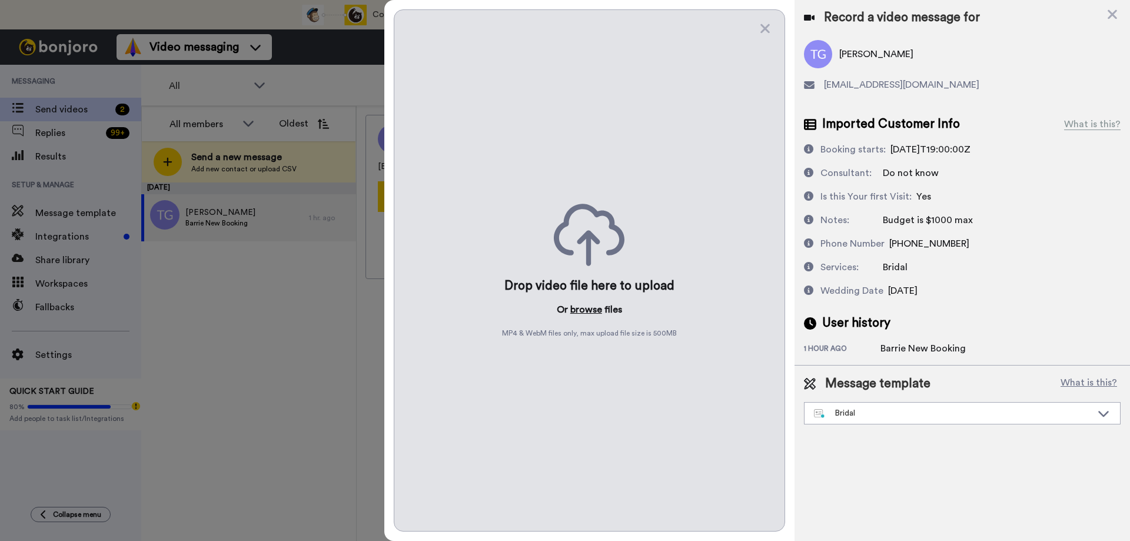
click at [594, 308] on button "browse" at bounding box center [586, 309] width 32 height 14
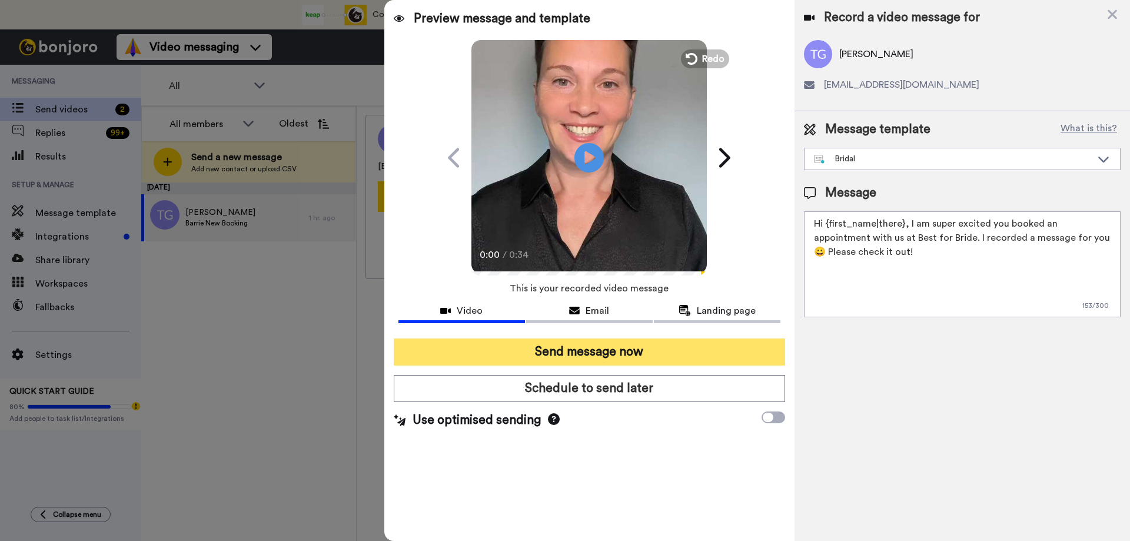
click at [556, 347] on button "Send message now" at bounding box center [589, 351] width 391 height 27
